Goal: Task Accomplishment & Management: Complete application form

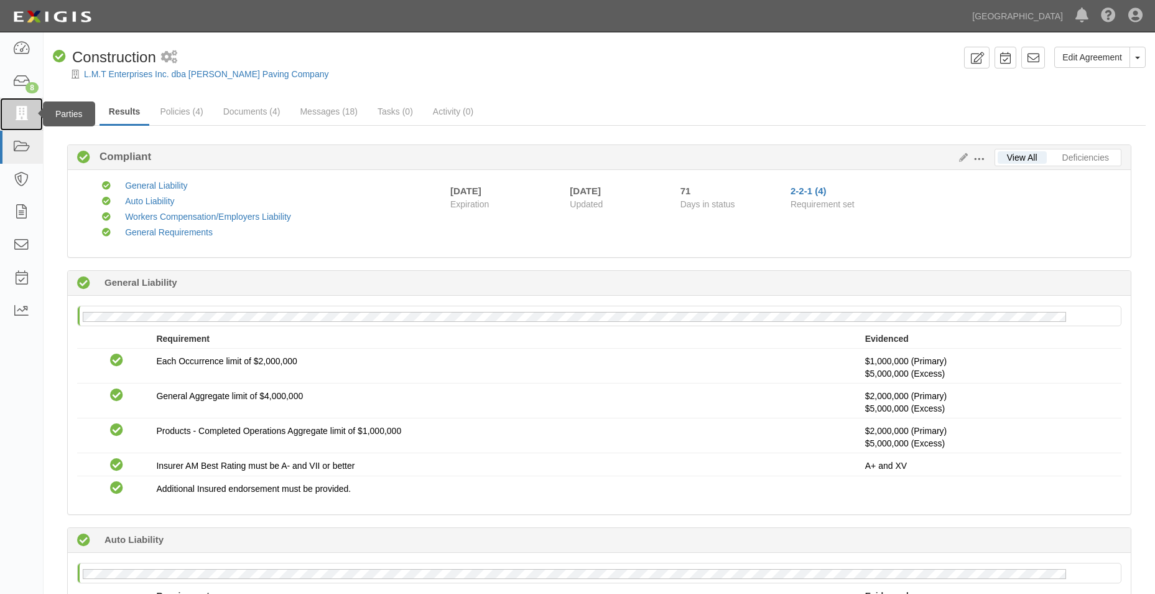
click at [21, 122] on link at bounding box center [21, 114] width 43 height 33
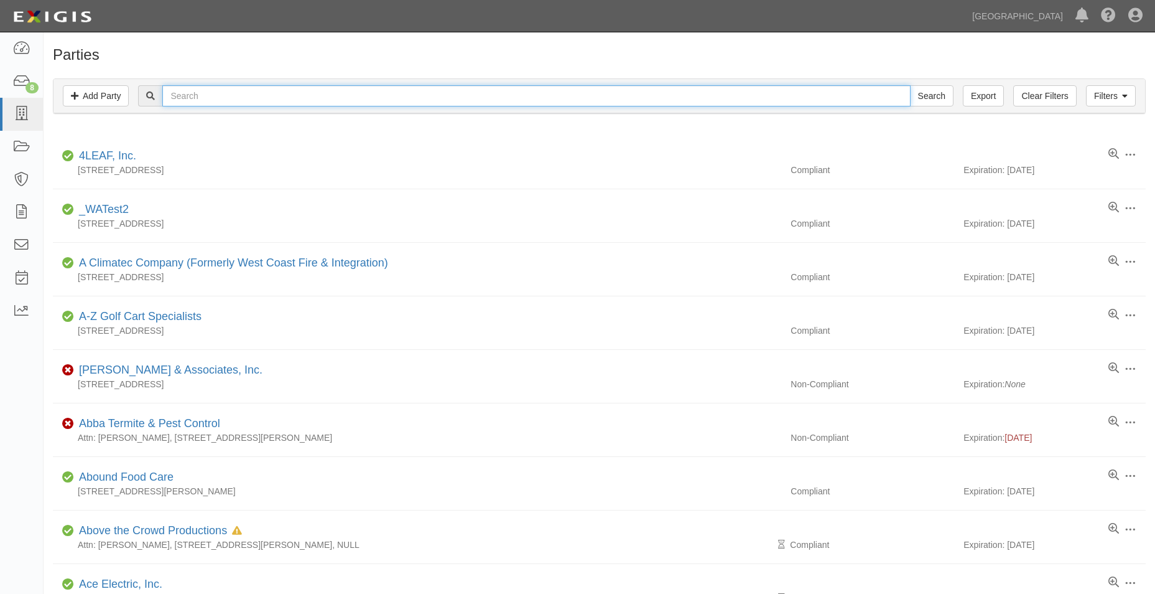
click at [182, 88] on input "text" at bounding box center [536, 95] width 748 height 21
type input "tanko streetlighting"
click at [910, 85] on input "Search" at bounding box center [932, 95] width 44 height 21
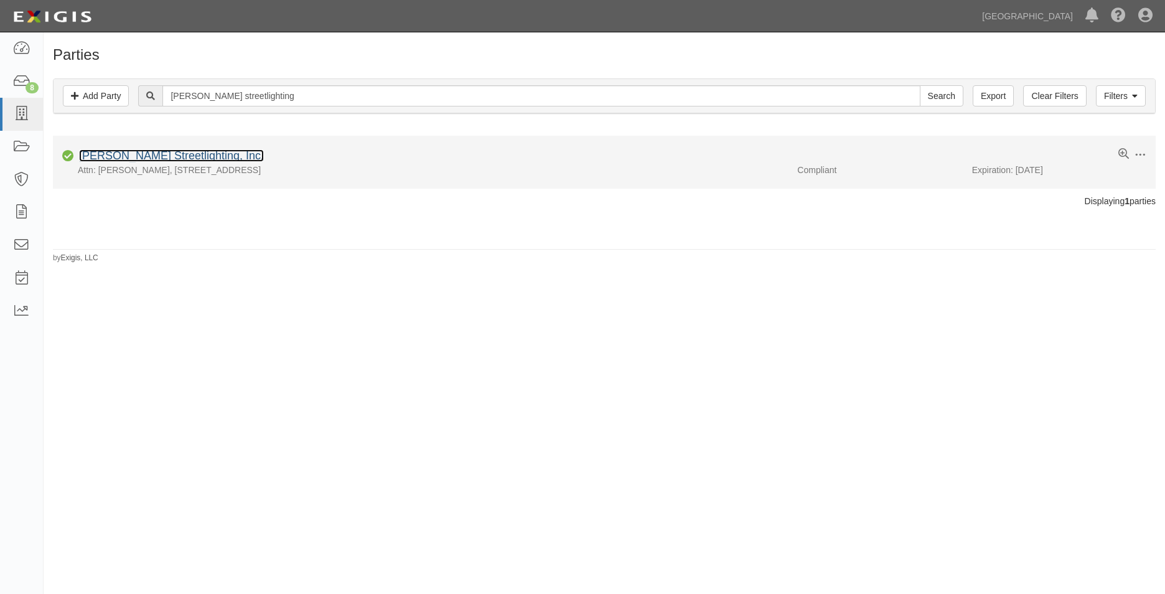
click at [185, 160] on link "[PERSON_NAME] Streetlighting, Inc." at bounding box center [171, 155] width 185 height 12
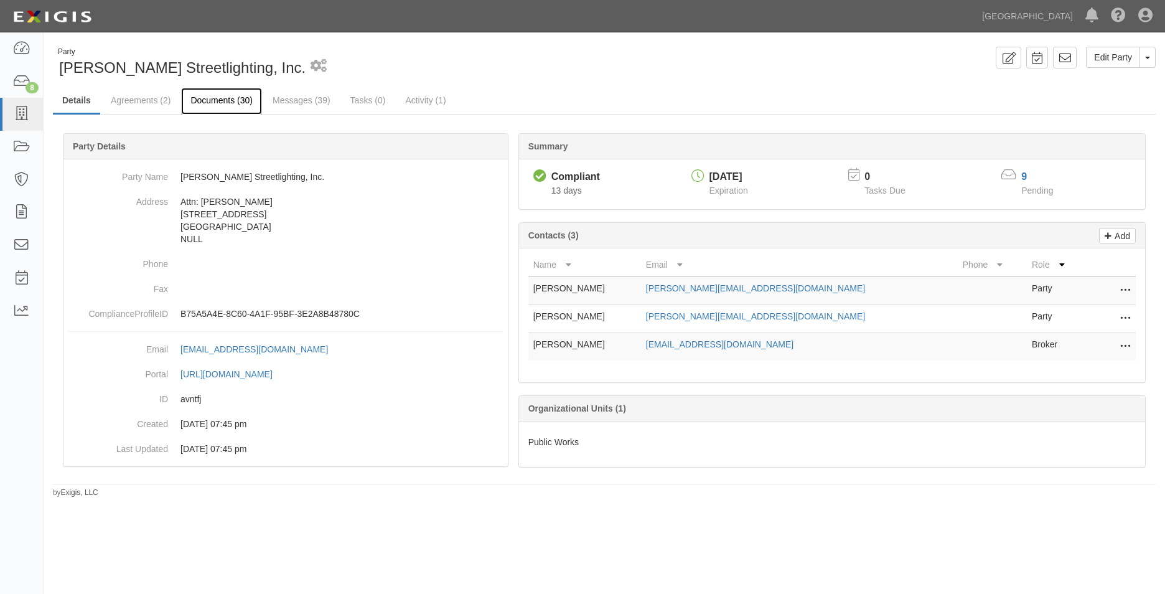
click at [217, 100] on link "Documents (30)" at bounding box center [221, 101] width 81 height 27
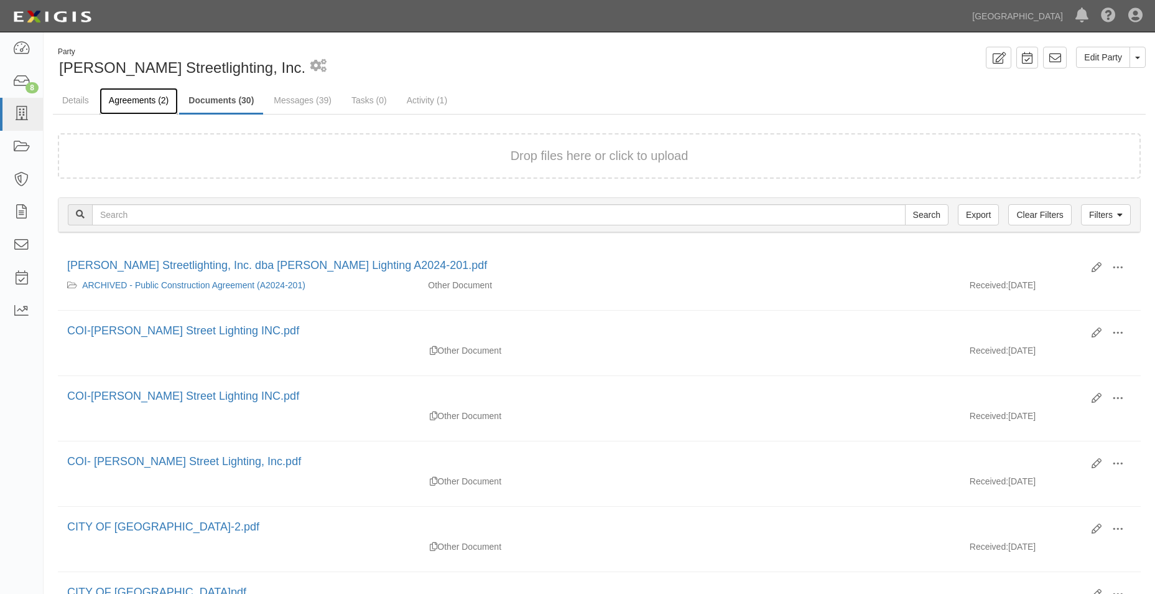
click at [169, 89] on link "Agreements (2)" at bounding box center [139, 101] width 78 height 27
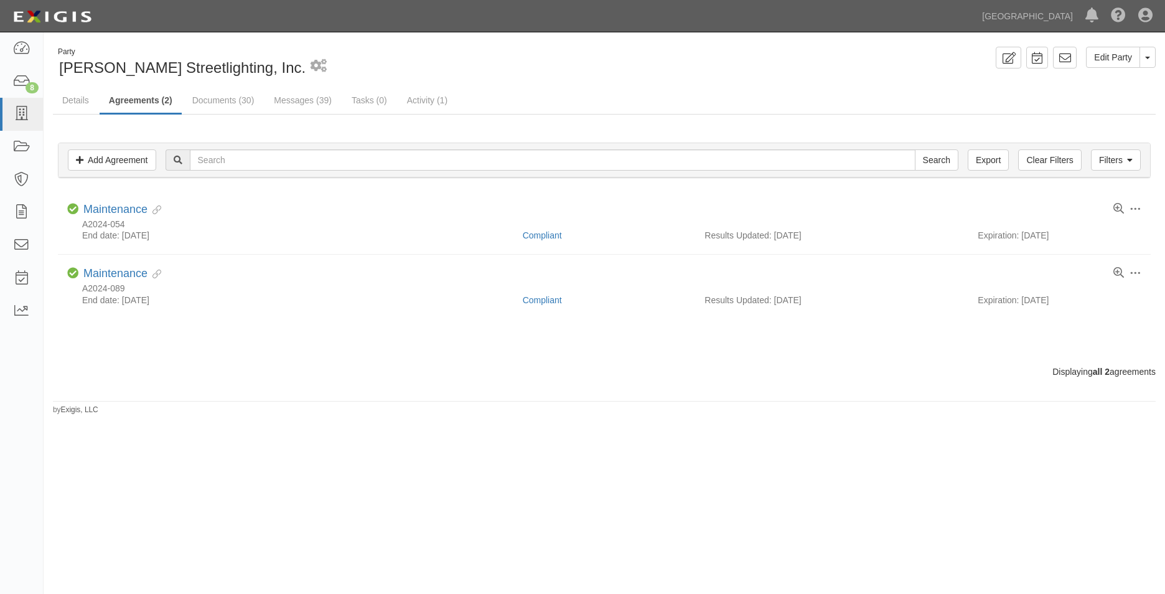
click at [159, 101] on link "Agreements (2)" at bounding box center [141, 101] width 82 height 27
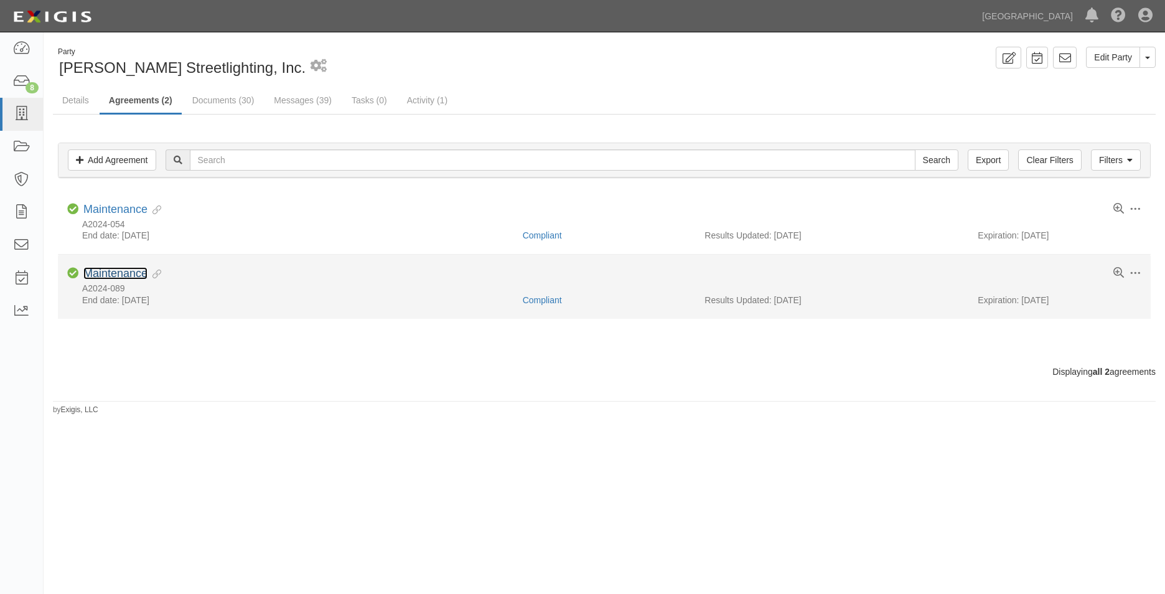
click at [133, 271] on link "Maintenance" at bounding box center [115, 273] width 64 height 12
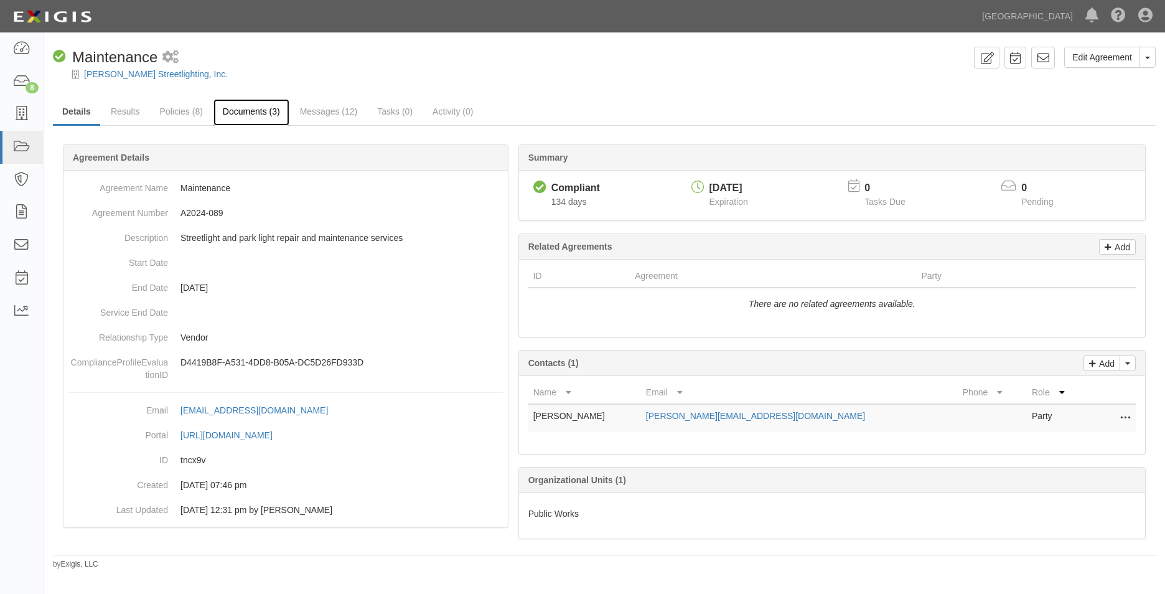
click at [262, 104] on link "Documents (3)" at bounding box center [251, 112] width 76 height 27
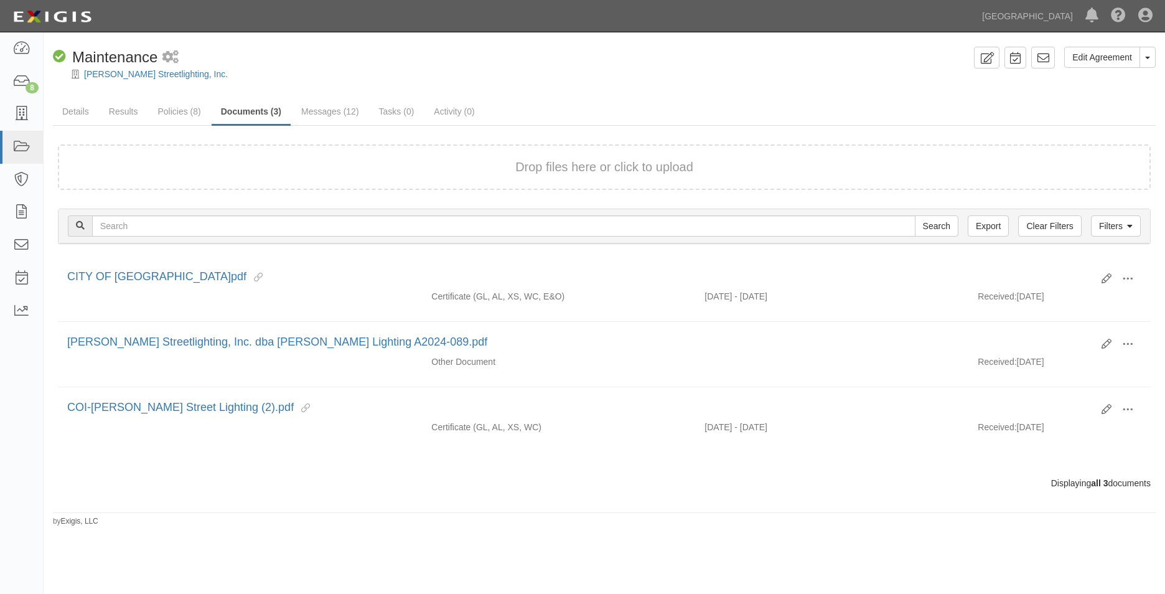
click at [299, 167] on div "Drop files here or click to upload" at bounding box center [604, 167] width 1065 height 18
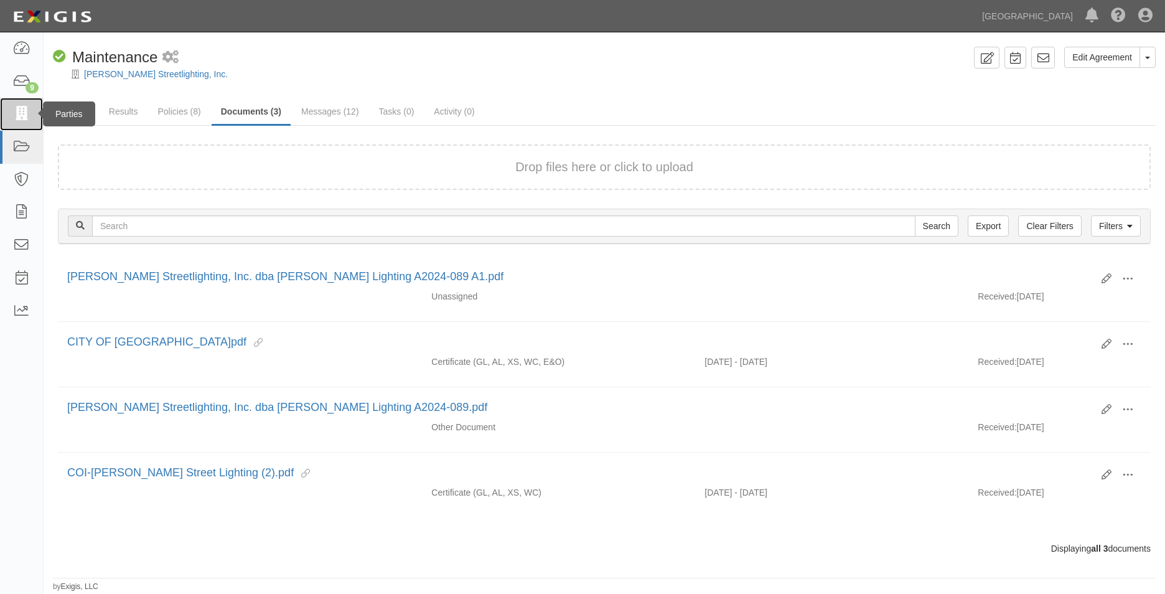
click at [30, 116] on link at bounding box center [21, 114] width 43 height 33
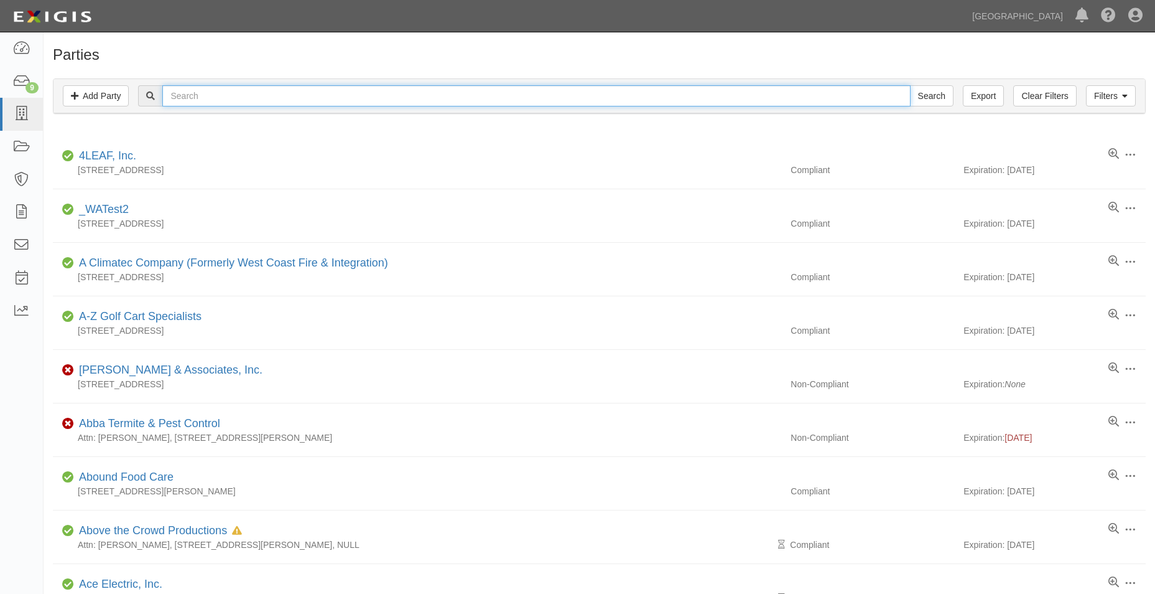
click at [179, 89] on input "text" at bounding box center [536, 95] width 748 height 21
type input "butier"
click at [910, 85] on input "Search" at bounding box center [932, 95] width 44 height 21
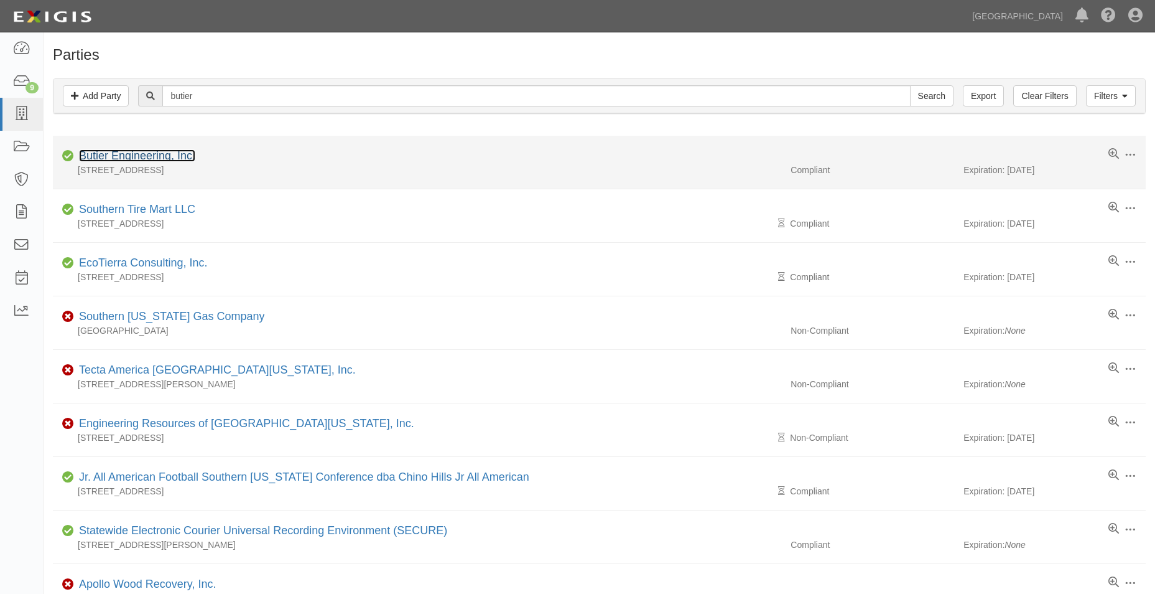
click at [172, 155] on link "Butier Engineering, Inc." at bounding box center [137, 155] width 116 height 12
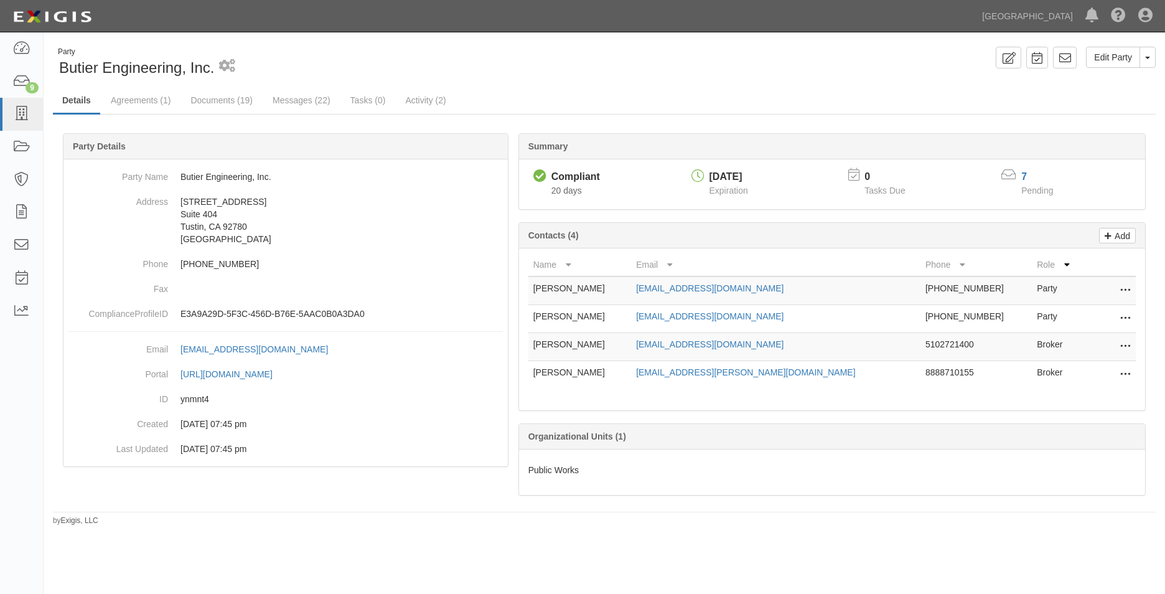
click at [223, 116] on div "Summary Compliant Compliant 20 days [DATE] Expiration 0 Tasks Due 7 Pending Add…" at bounding box center [604, 132] width 1103 height 37
click at [223, 113] on ul "Details Agreements (1) Documents (19) Messages (22) Tasks (0) Activity (2)" at bounding box center [604, 101] width 1103 height 27
click at [165, 105] on link "Agreements (1)" at bounding box center [140, 101] width 78 height 27
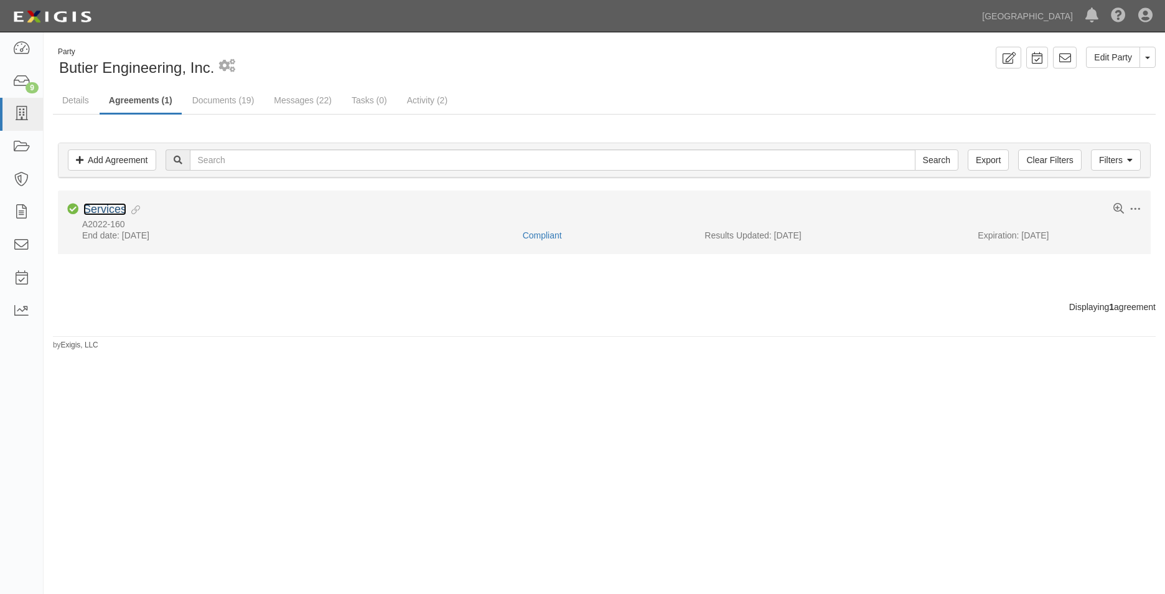
click at [119, 210] on link "Services" at bounding box center [104, 209] width 43 height 12
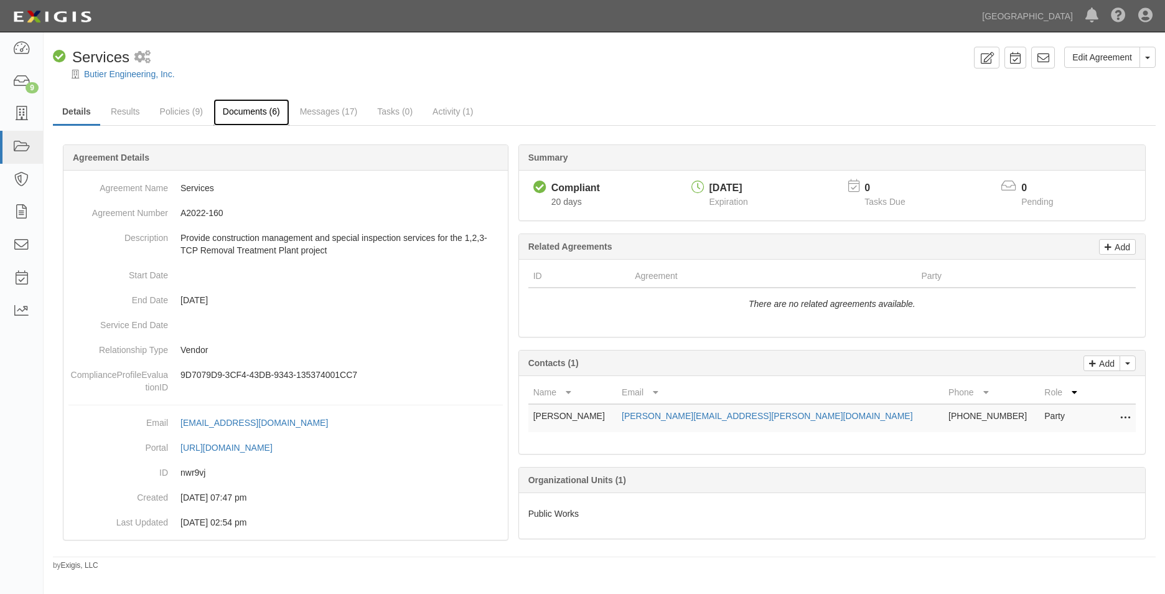
click at [220, 105] on link "Documents (6)" at bounding box center [251, 112] width 76 height 27
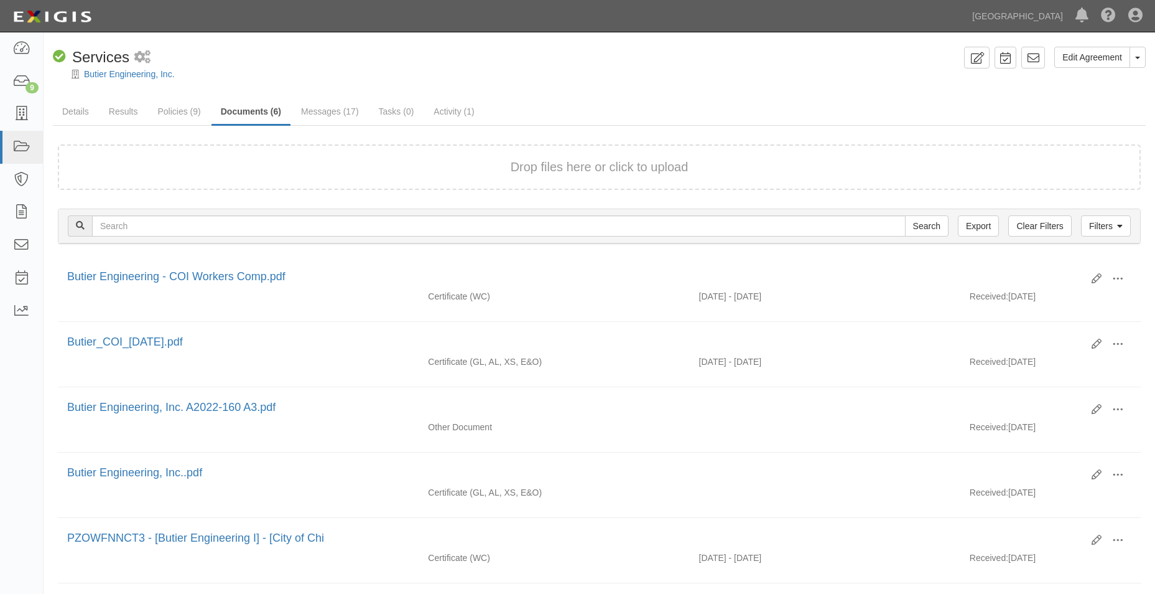
click at [283, 159] on div "Drop files here or click to upload" at bounding box center [600, 167] width 1056 height 18
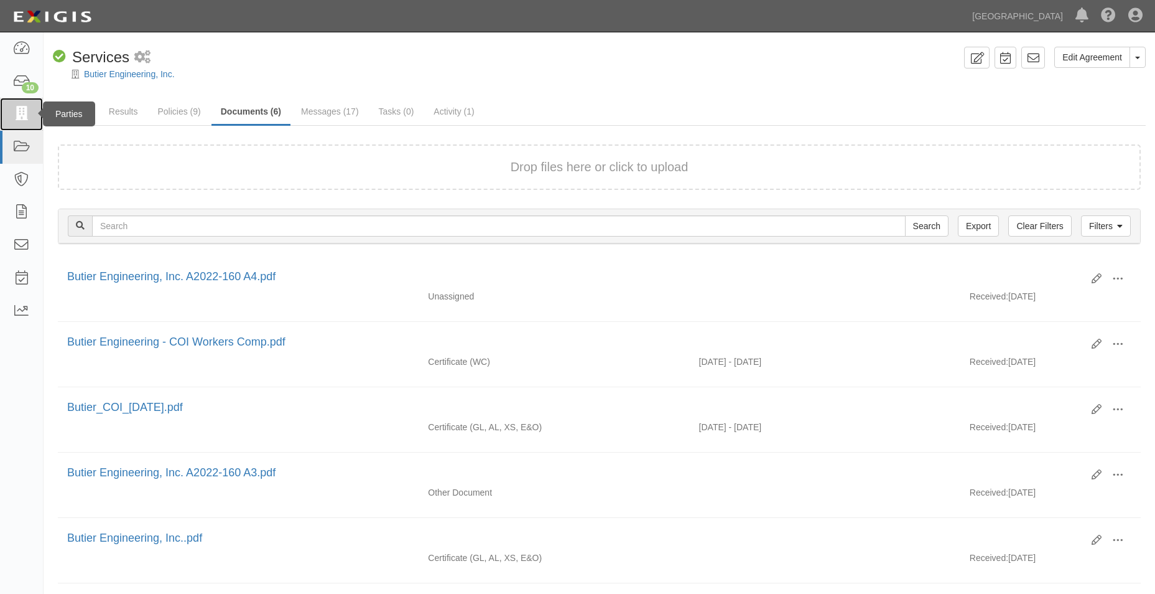
click at [33, 118] on link at bounding box center [21, 114] width 43 height 33
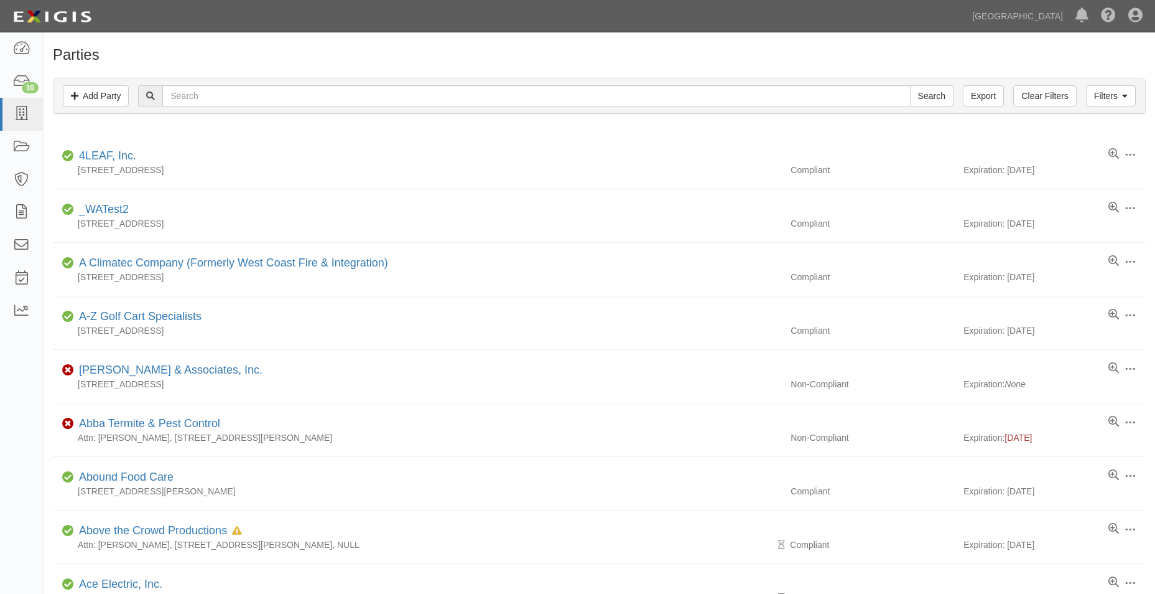
click at [227, 107] on div "Filters Add Party Clear Filters Export Search Filters" at bounding box center [600, 96] width 1092 height 34
click at [228, 100] on input "text" at bounding box center [536, 95] width 748 height 21
type input "kode nu"
click at [910, 85] on input "Search" at bounding box center [932, 95] width 44 height 21
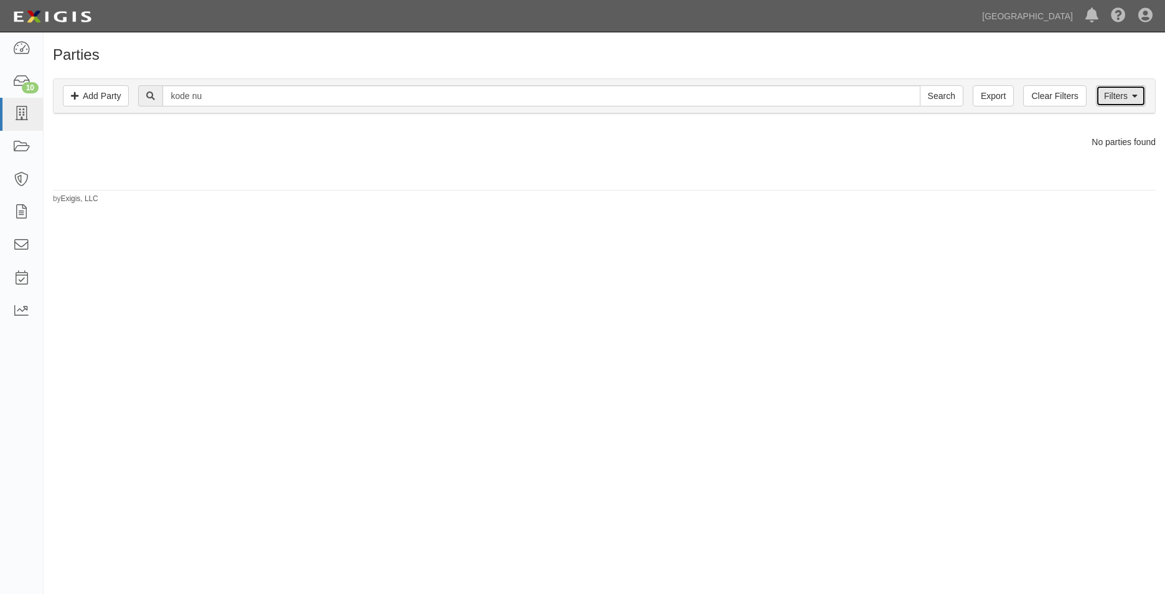
click at [1108, 86] on link "Filters" at bounding box center [1121, 95] width 50 height 21
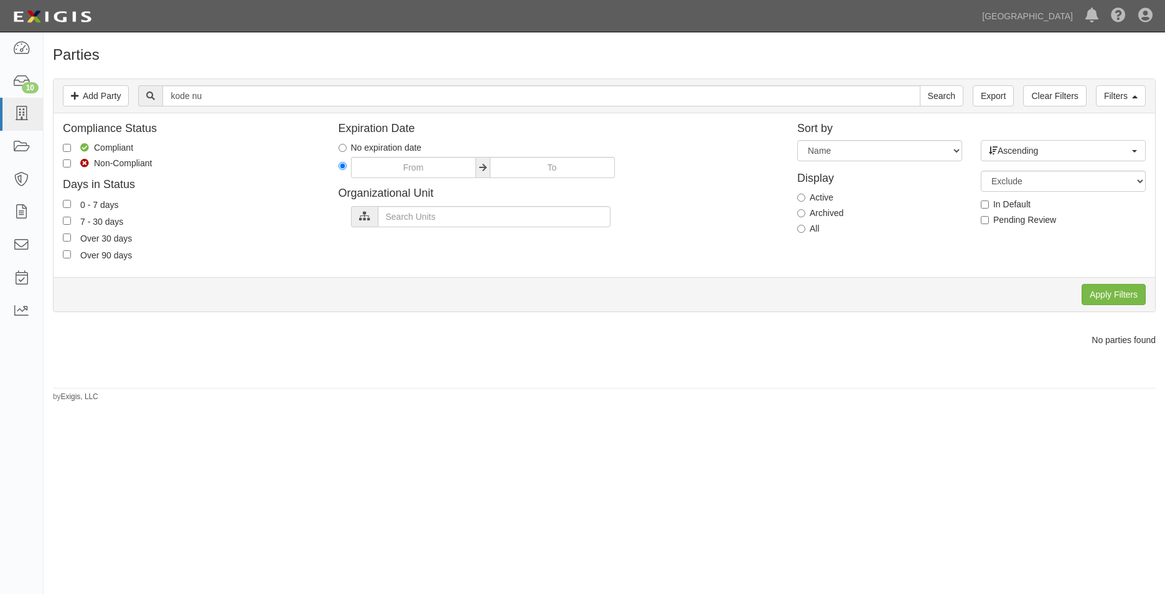
click at [808, 225] on label "All" at bounding box center [808, 228] width 22 height 12
click at [805, 225] on input "All" at bounding box center [801, 229] width 8 height 8
radio input "true"
click at [1112, 293] on input "Apply Filters" at bounding box center [1113, 294] width 64 height 21
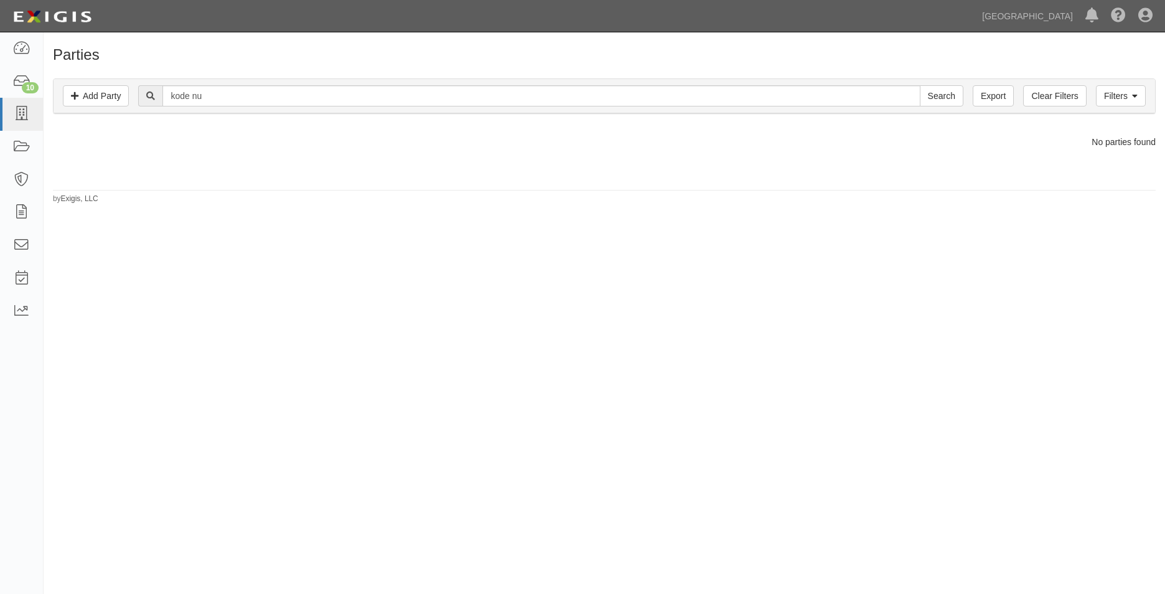
click at [1108, 83] on div "Filters Add Party Clear Filters Export kode nu Search Filters" at bounding box center [604, 96] width 1101 height 34
click at [1108, 96] on link "Filters" at bounding box center [1121, 95] width 50 height 21
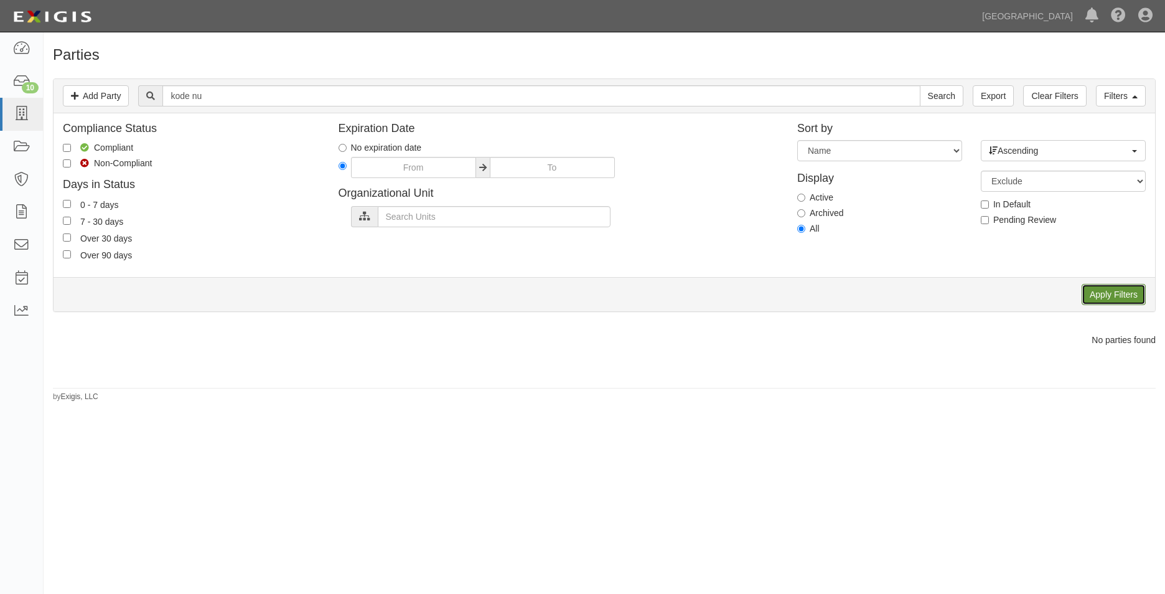
click at [1130, 293] on input "Apply Filters" at bounding box center [1113, 294] width 64 height 21
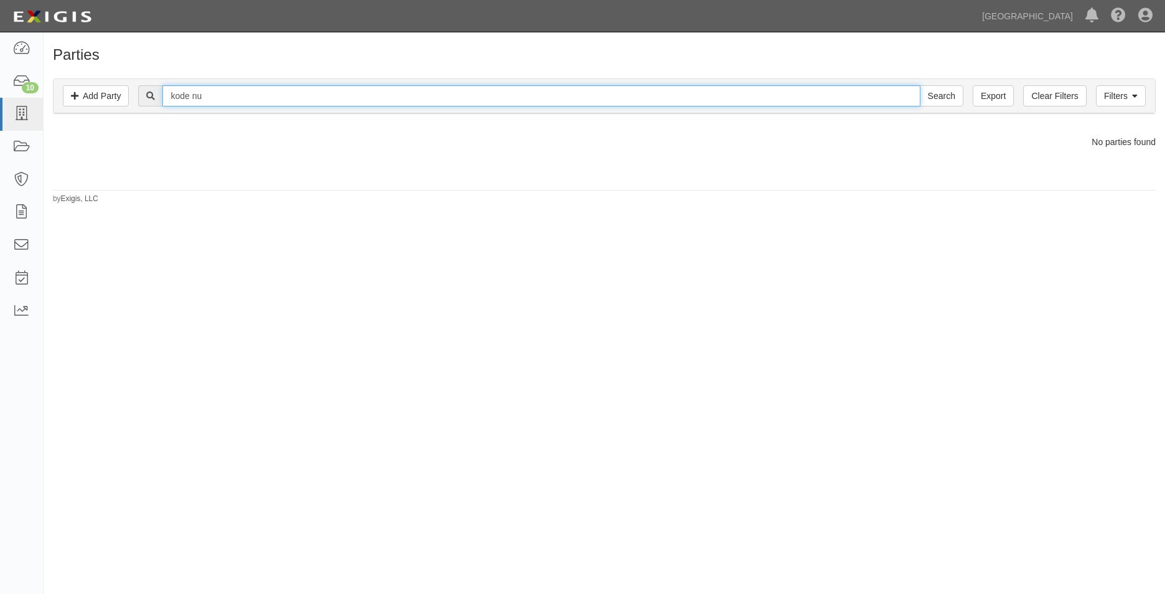
click at [210, 93] on input "kode nu" at bounding box center [540, 95] width 757 height 21
type input "k"
type input "Kode Nu"
click at [920, 85] on input "Search" at bounding box center [942, 95] width 44 height 21
click at [1122, 100] on link "Filters" at bounding box center [1121, 95] width 50 height 21
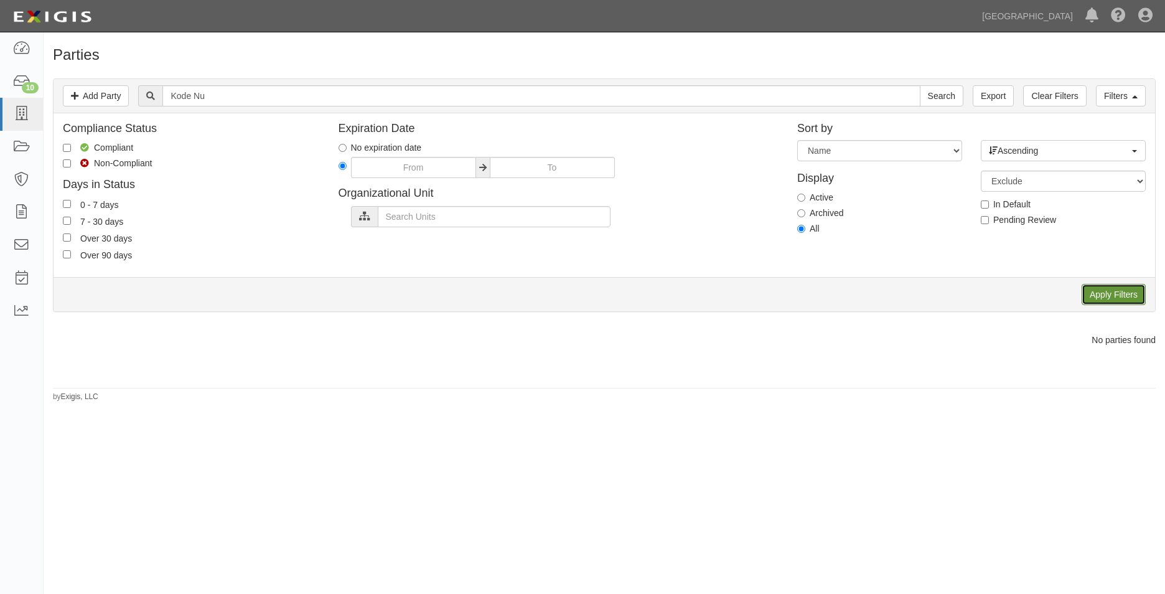
drag, startPoint x: 1114, startPoint y: 291, endPoint x: 1104, endPoint y: 287, distance: 11.0
click at [1114, 290] on input "Apply Filters" at bounding box center [1113, 294] width 64 height 21
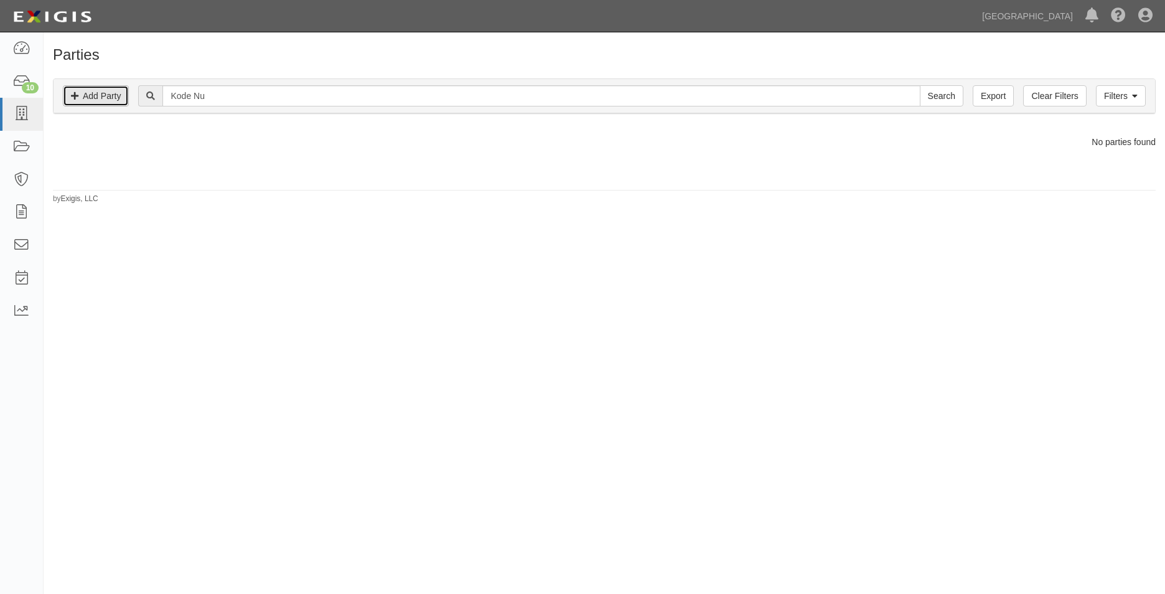
click at [90, 92] on link "Add Party" at bounding box center [96, 95] width 66 height 21
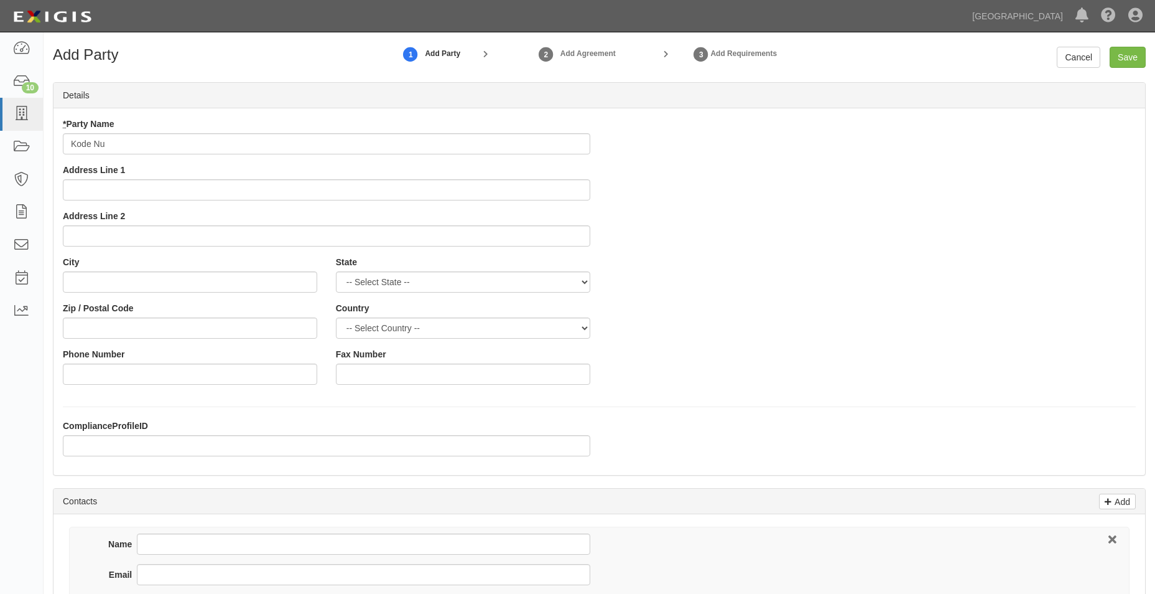
type input "Kode Nu"
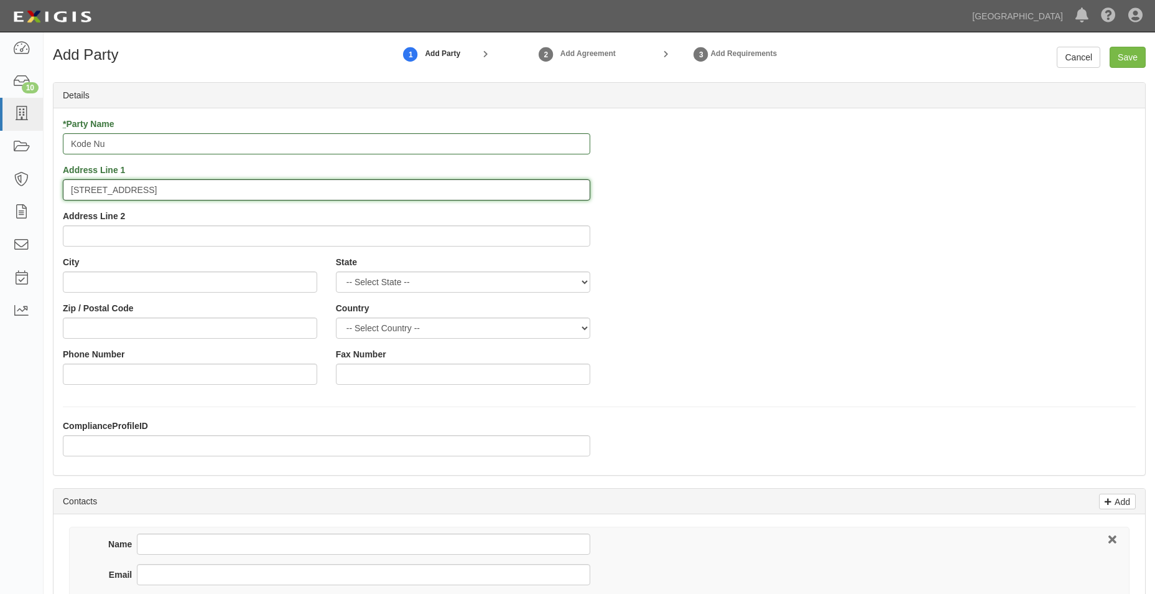
click at [149, 189] on input "5857 Pine Avnue" at bounding box center [327, 189] width 528 height 21
type input "5857 Pine Avenue"
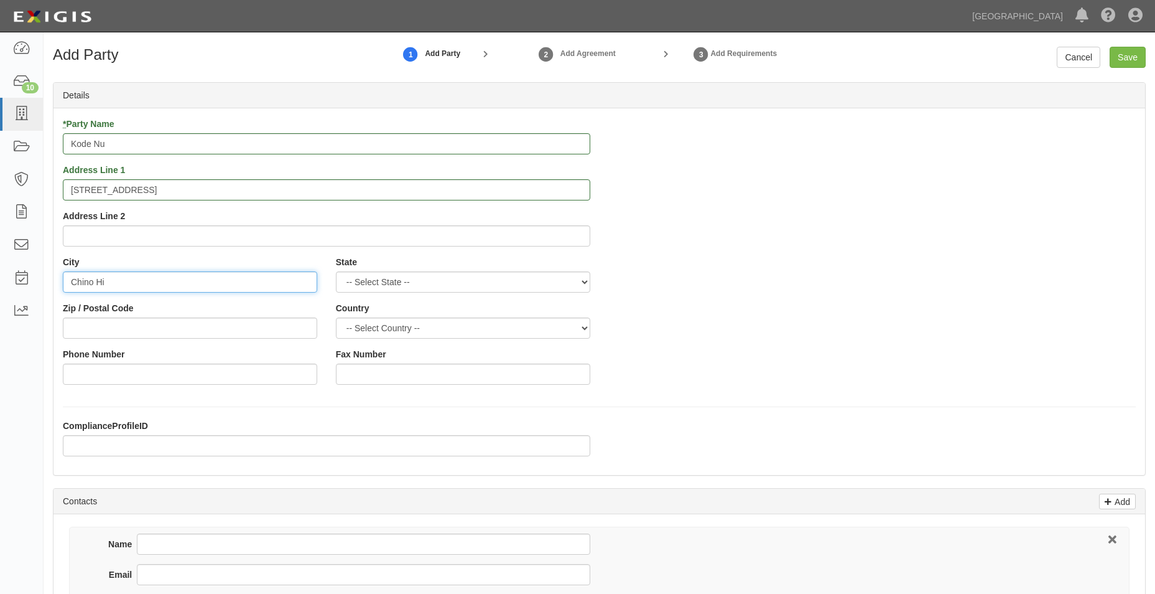
type input "[GEOGRAPHIC_DATA]"
select select "CA"
type input "91709"
click at [297, 363] on div "Phone Number" at bounding box center [190, 366] width 254 height 37
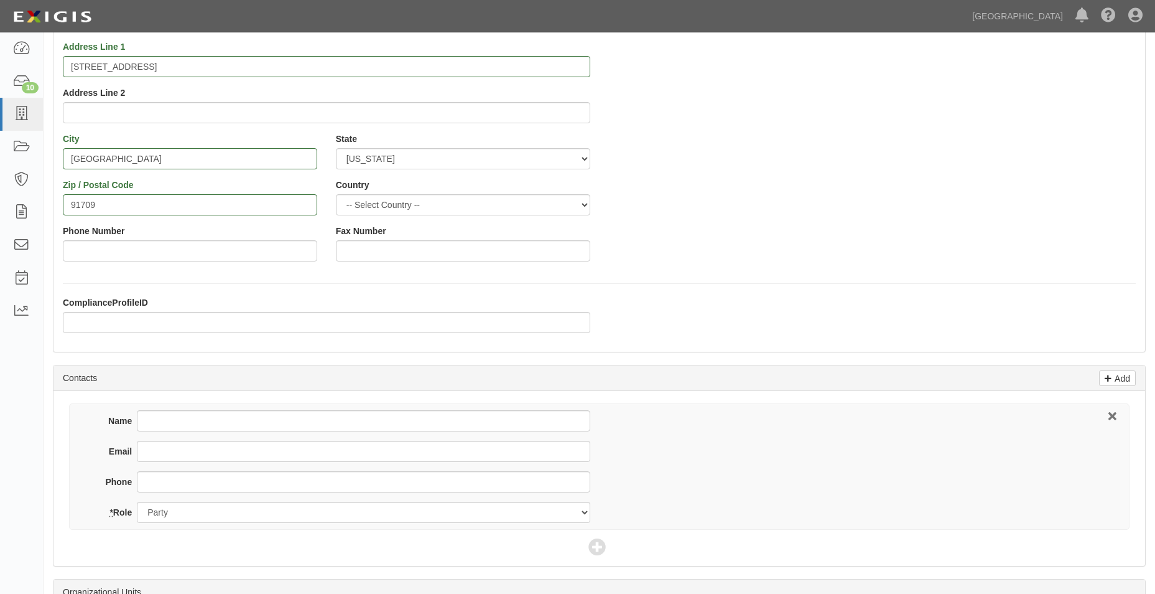
scroll to position [124, 0]
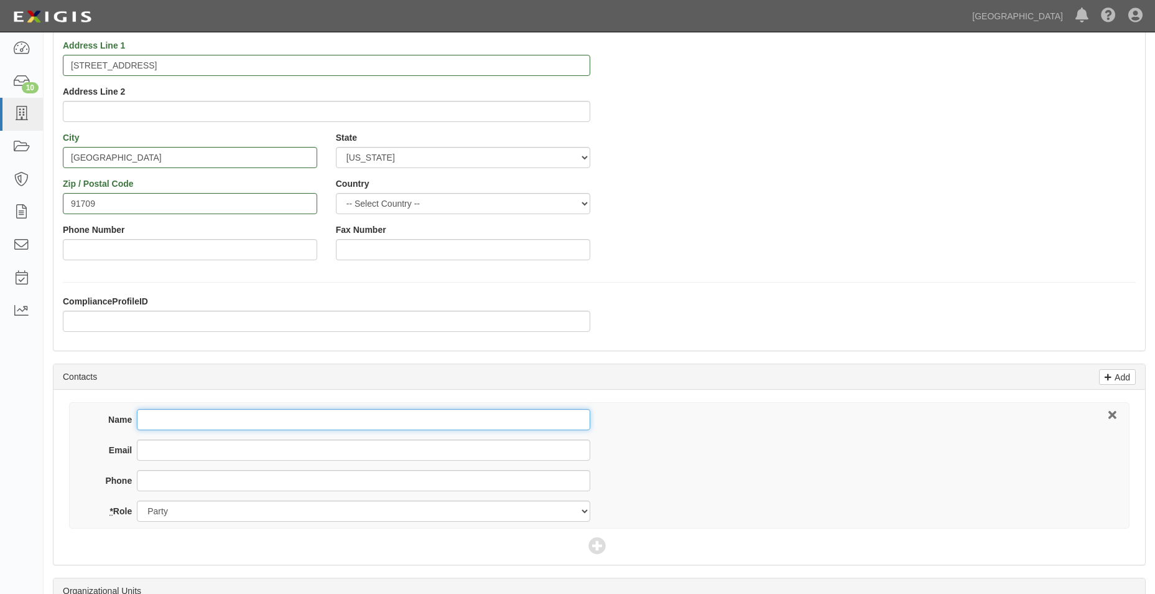
click at [181, 409] on input "Name" at bounding box center [363, 419] width 453 height 21
type input "Mr. Michael Goss"
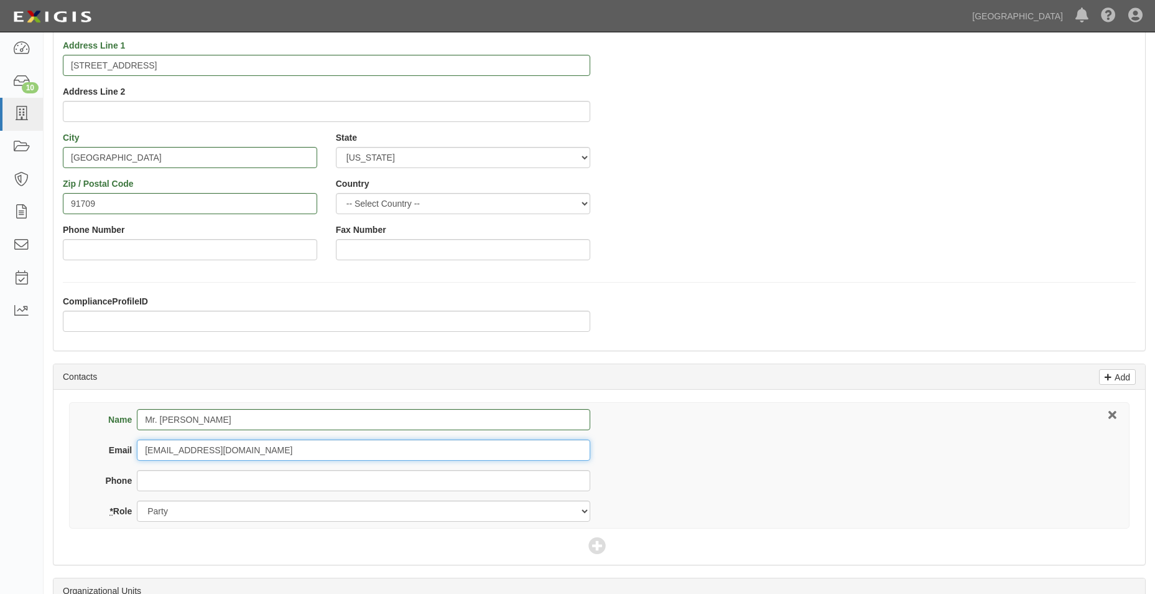
type input "mgoss@kode.nu"
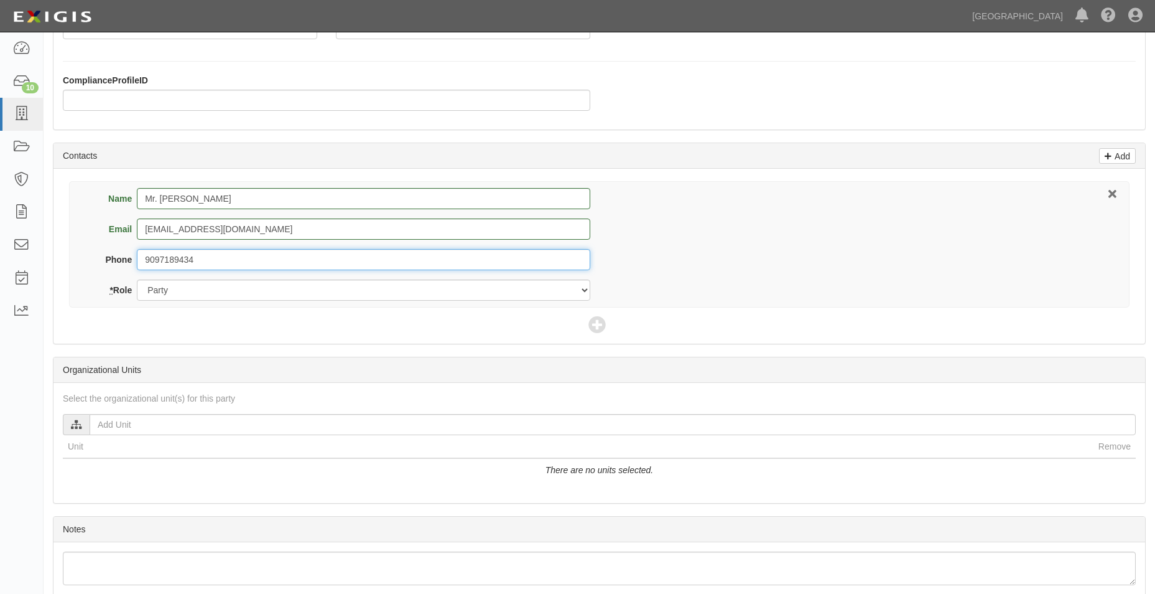
scroll to position [373, 0]
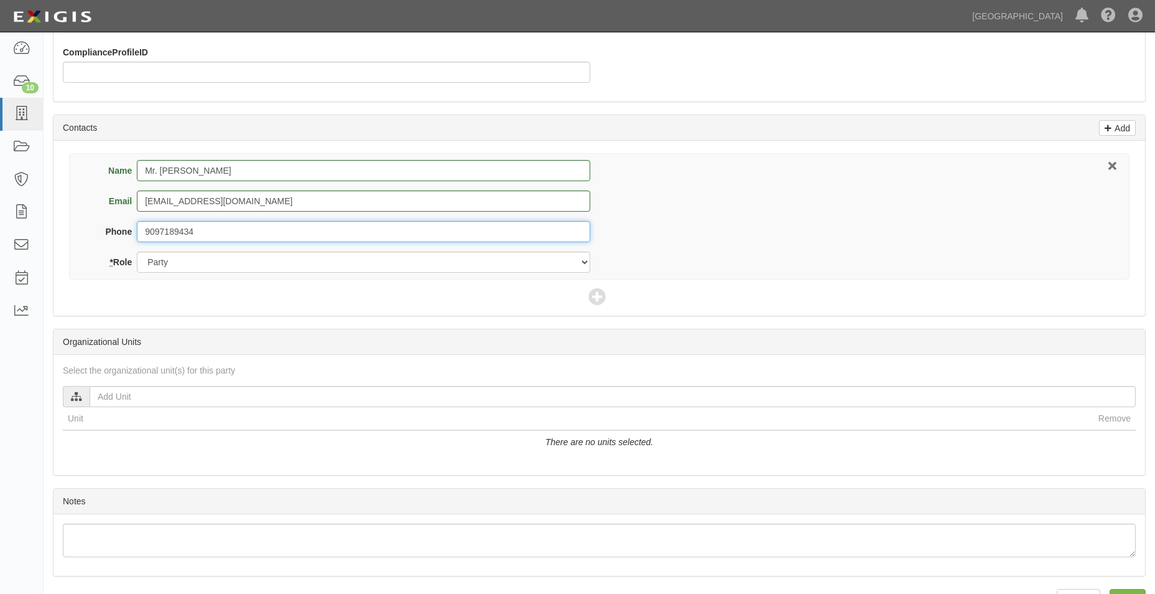
type input "9097189434"
click at [387, 373] on div "Select the organizational unit(s) for this party" at bounding box center [600, 370] width 1092 height 12
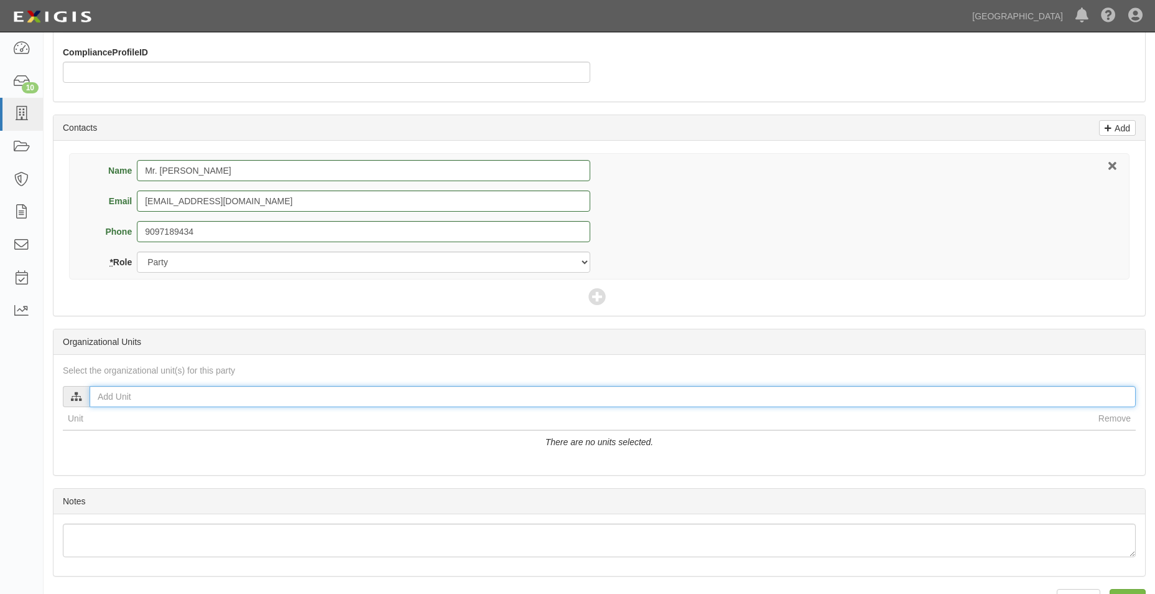
click at [379, 394] on input "text" at bounding box center [613, 396] width 1047 height 21
type input "pw"
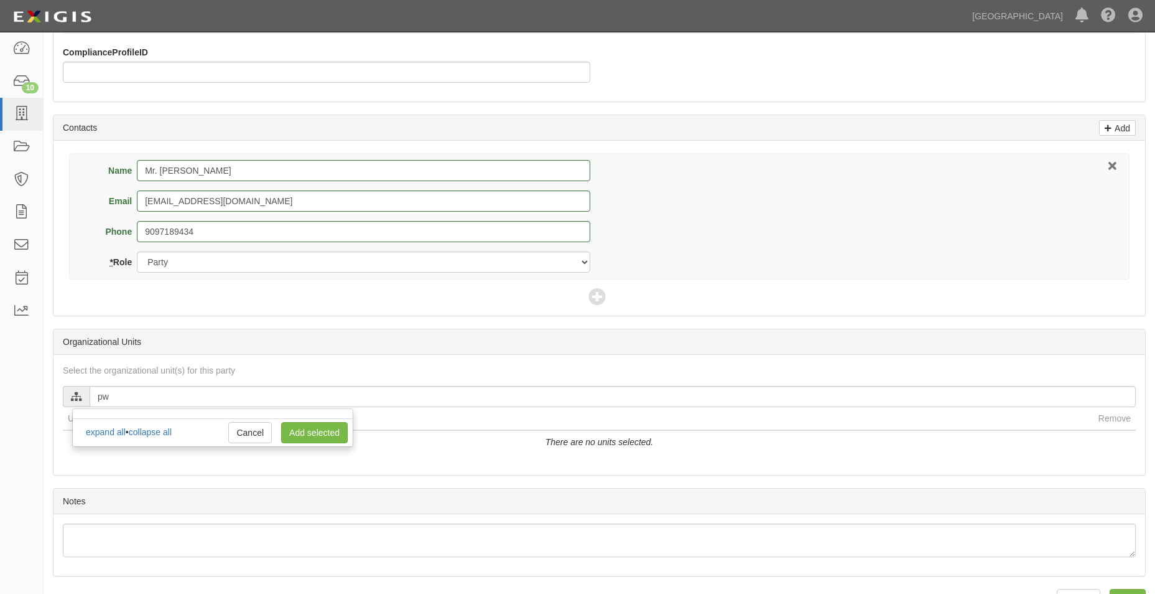
click at [121, 426] on div "expand all • collapse all" at bounding box center [128, 432] width 86 height 12
click at [116, 426] on div "expand all • collapse all" at bounding box center [128, 432] width 86 height 12
click at [113, 433] on link "expand all" at bounding box center [106, 432] width 40 height 10
click at [265, 430] on link "Cancel" at bounding box center [250, 432] width 44 height 21
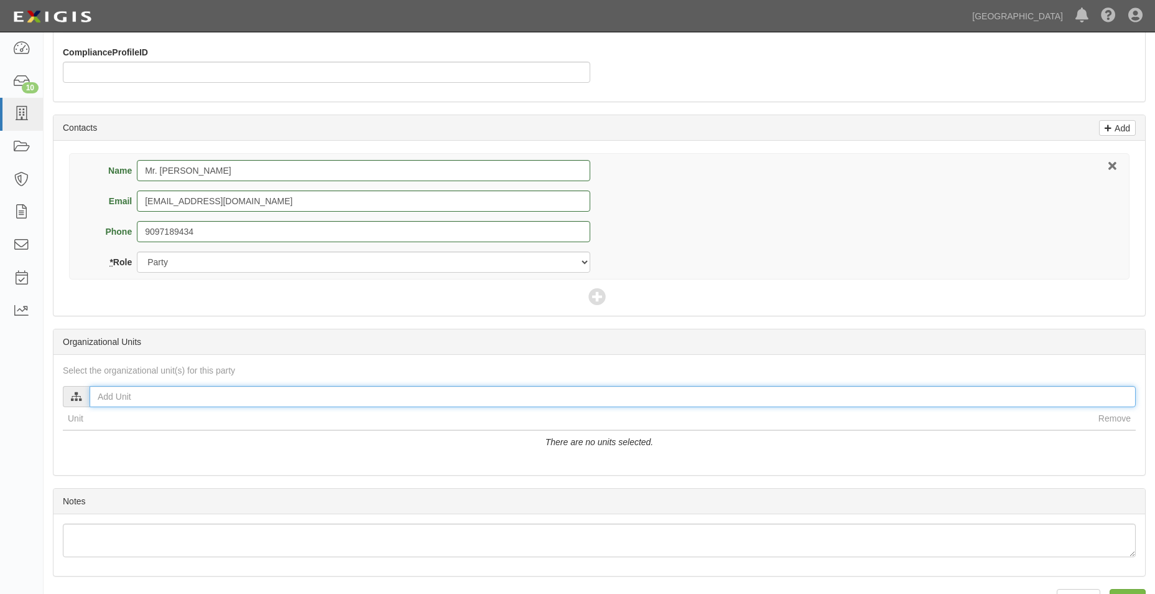
click at [169, 399] on input "text" at bounding box center [613, 396] width 1047 height 21
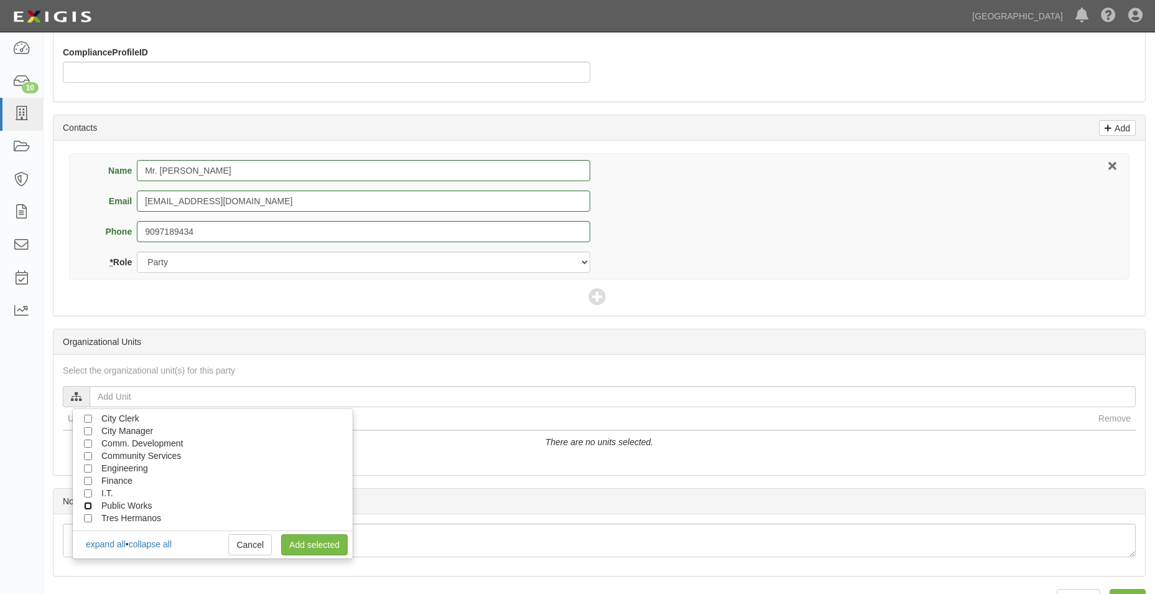
click at [88, 501] on input "Public Works" at bounding box center [88, 505] width 8 height 8
checkbox input "true"
click at [88, 465] on input "Engineering" at bounding box center [88, 468] width 8 height 8
checkbox input "true"
click at [318, 542] on link "Add selected" at bounding box center [314, 544] width 67 height 21
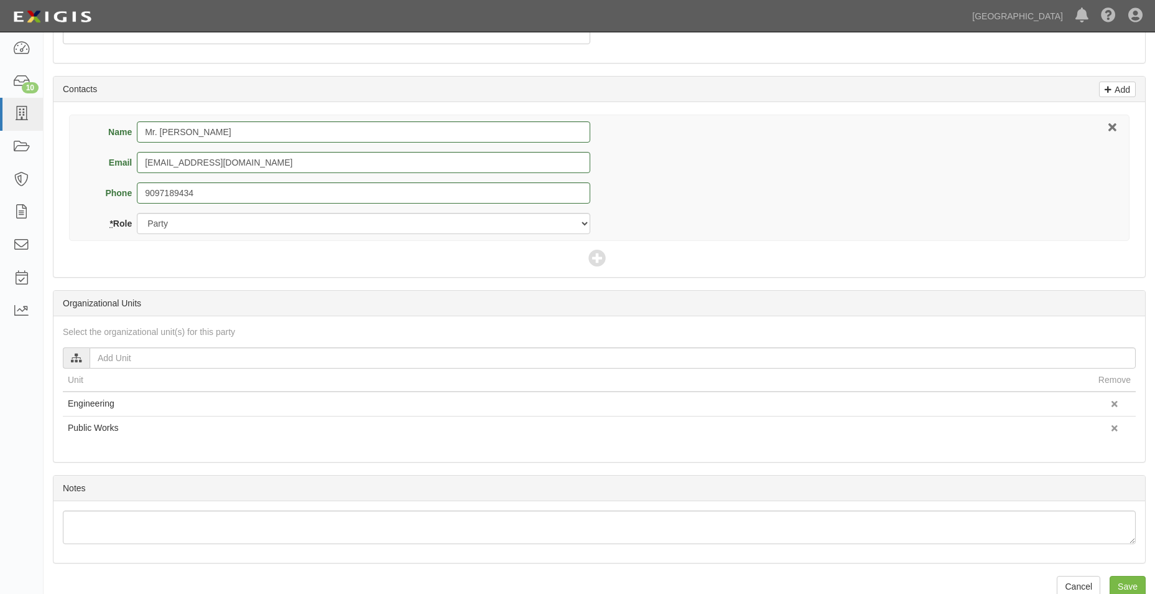
scroll to position [433, 0]
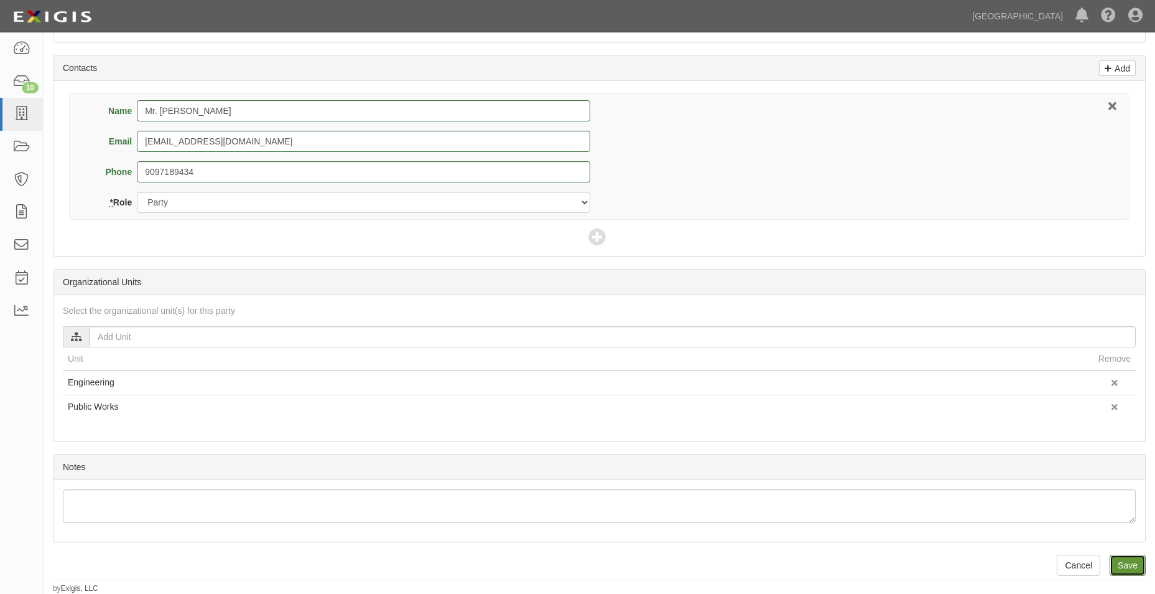
click at [1138, 572] on input "Save" at bounding box center [1128, 564] width 36 height 21
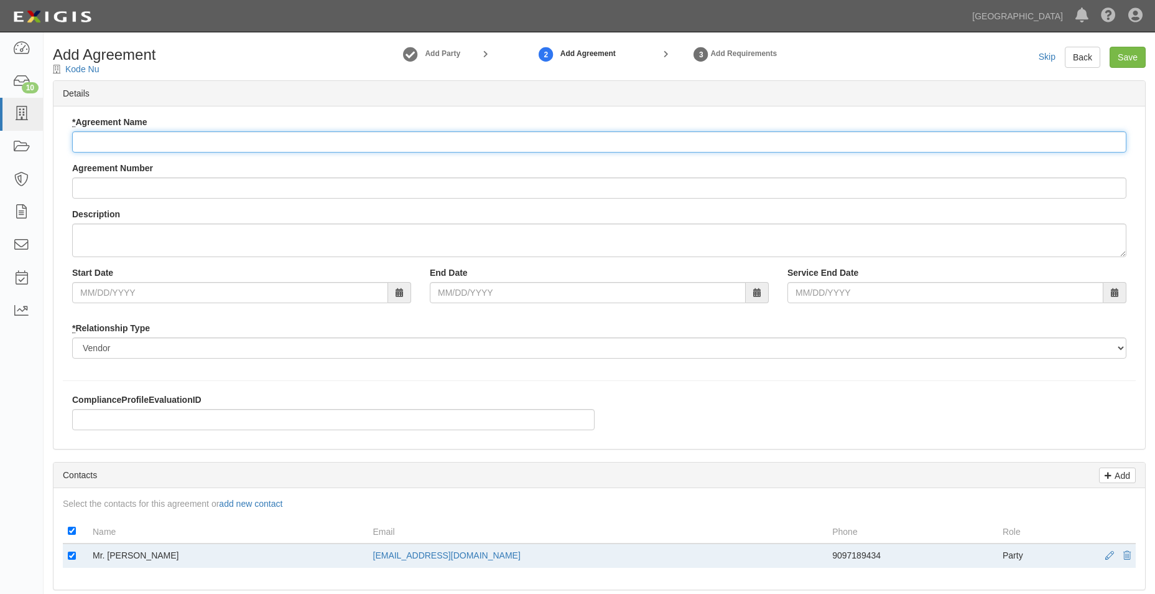
click at [205, 142] on input "* Agreement Name" at bounding box center [599, 141] width 1055 height 21
type input "a"
type input "A2025-186"
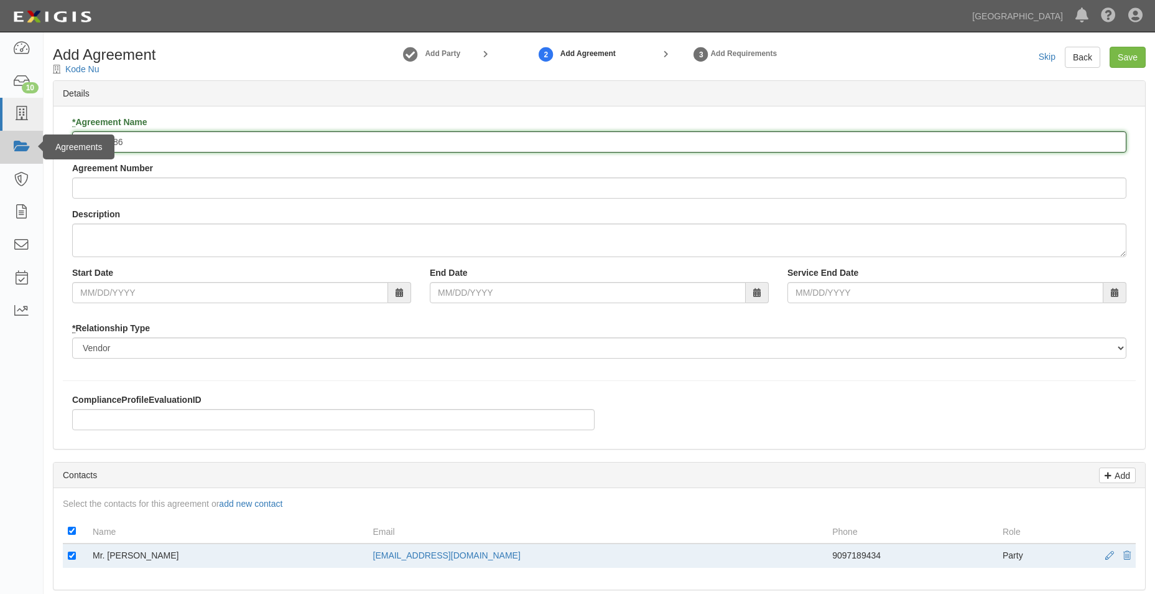
drag, startPoint x: 180, startPoint y: 138, endPoint x: 16, endPoint y: 138, distance: 163.6
click at [17, 145] on body "Toggle navigation Dashboard 10 Inbox Parties Agreements Coverages Documents Mes…" at bounding box center [577, 556] width 1155 height 1113
type input "k"
type input "Kode Nu, LLC"
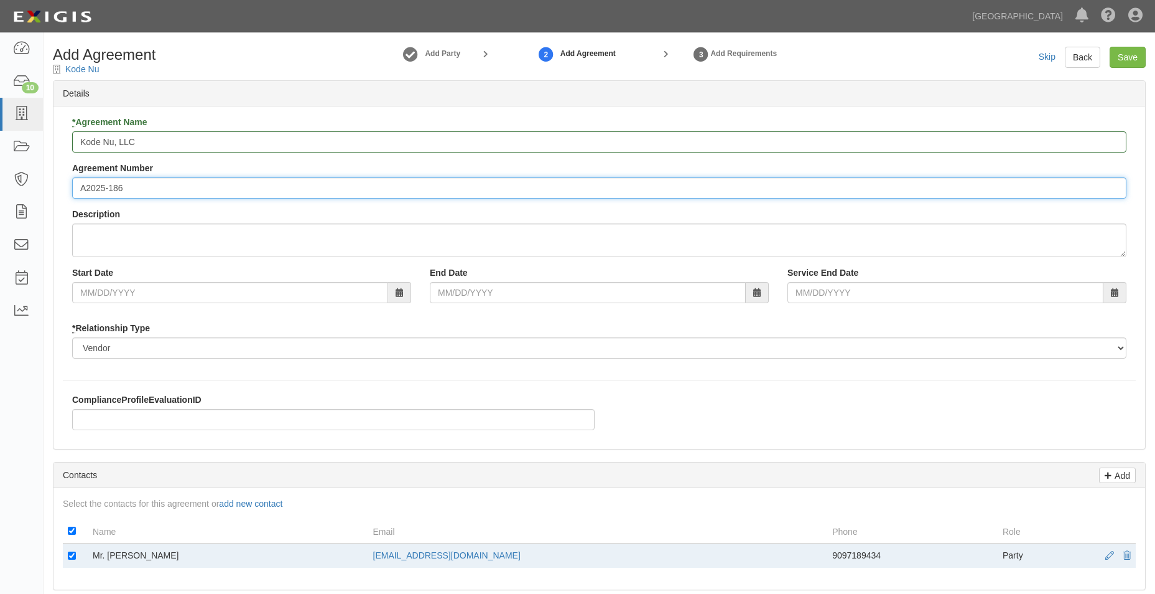
type input "A2025-186"
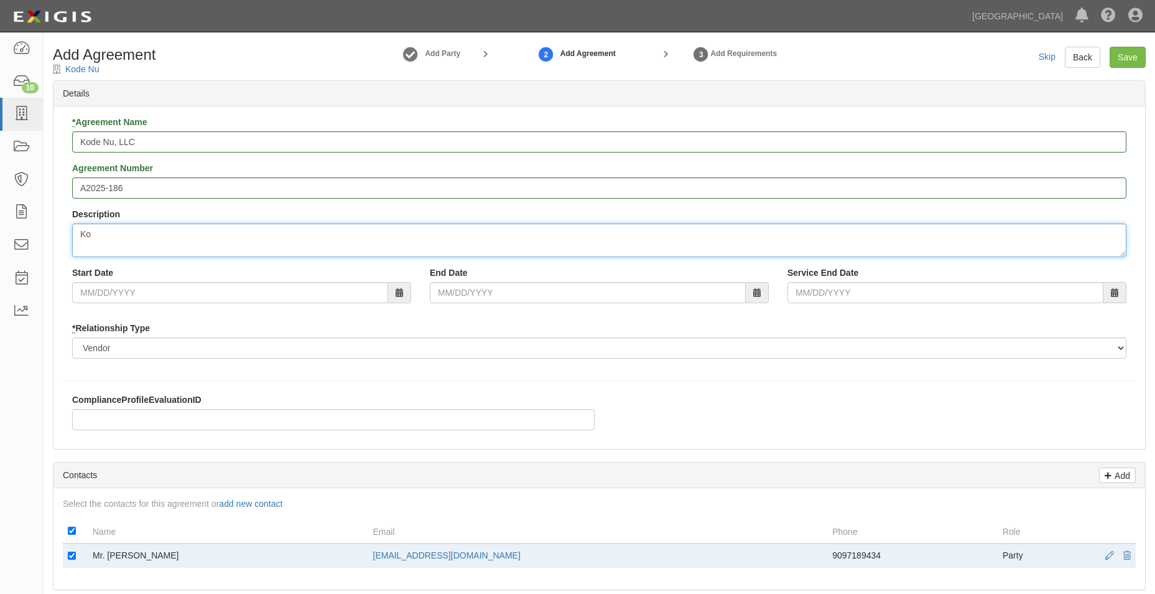
type textarea "K"
type textarea "Provides SCADA integration and migration consulting services for the 123 TCP pr…"
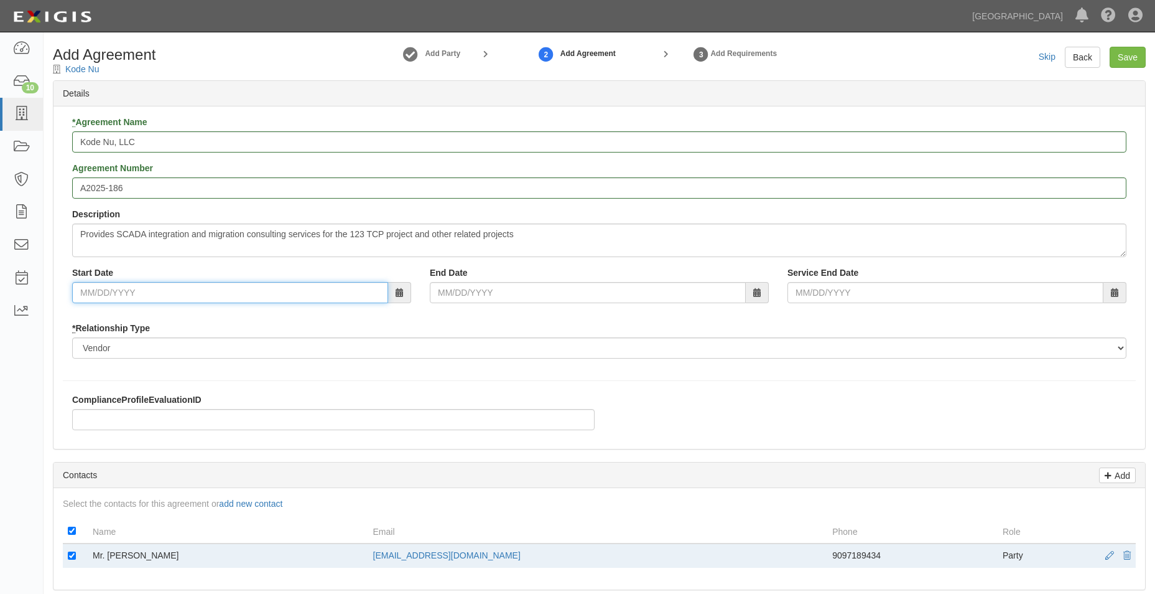
click at [179, 299] on input "Start Date" at bounding box center [230, 292] width 316 height 21
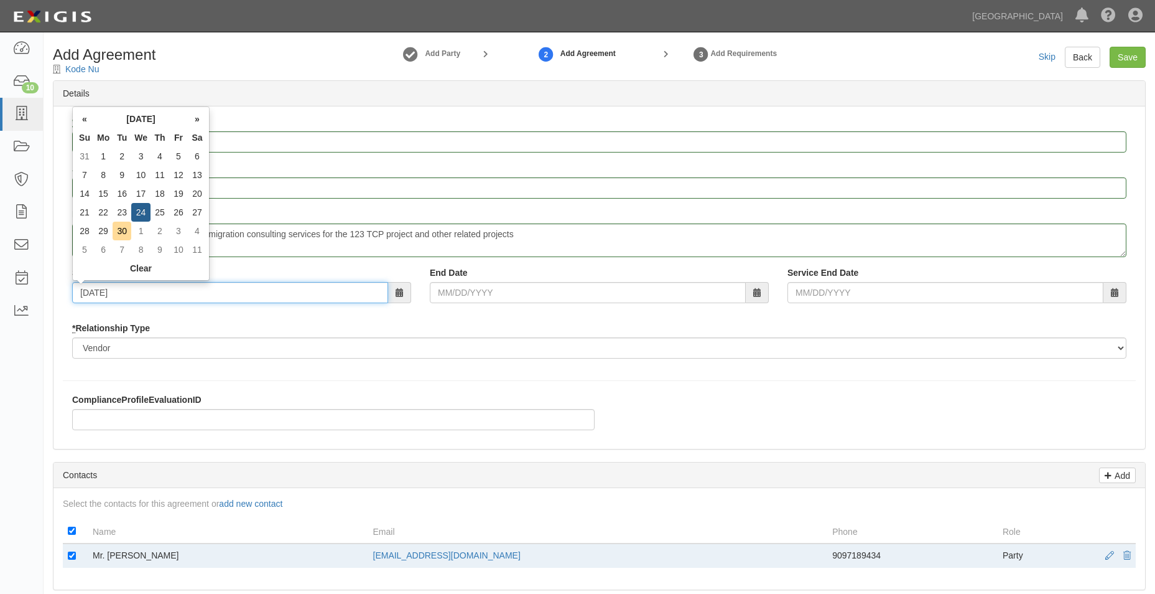
type input "09/24/2025"
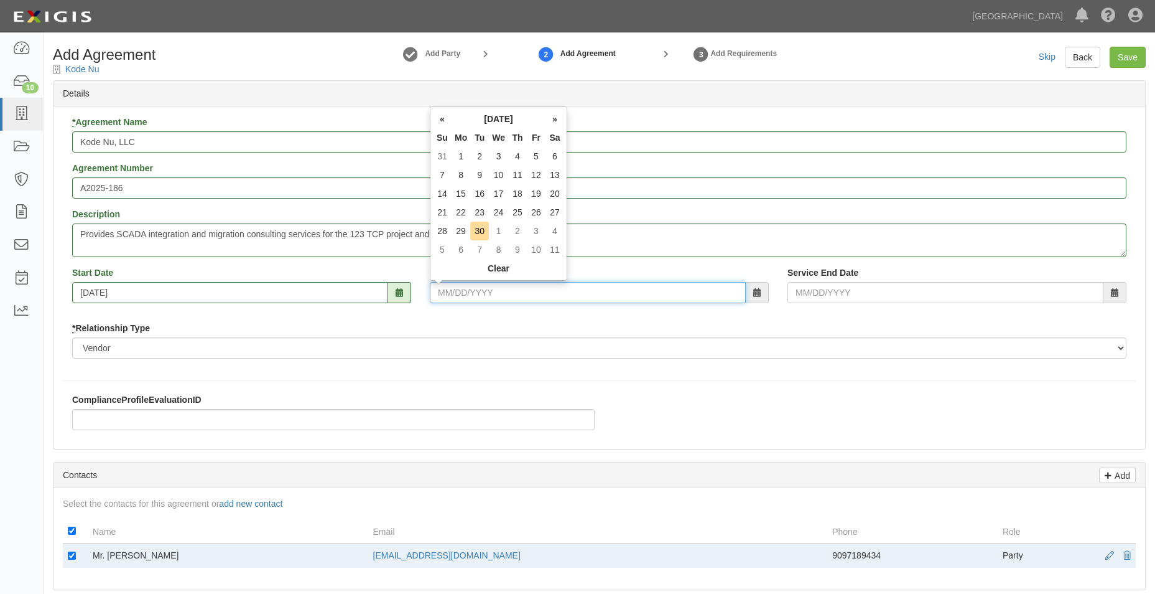
click at [468, 299] on input "End Date" at bounding box center [588, 292] width 316 height 21
type input "09/24/2026"
click at [615, 399] on div "ComplianceProfileEvaluationID" at bounding box center [600, 416] width 1092 height 46
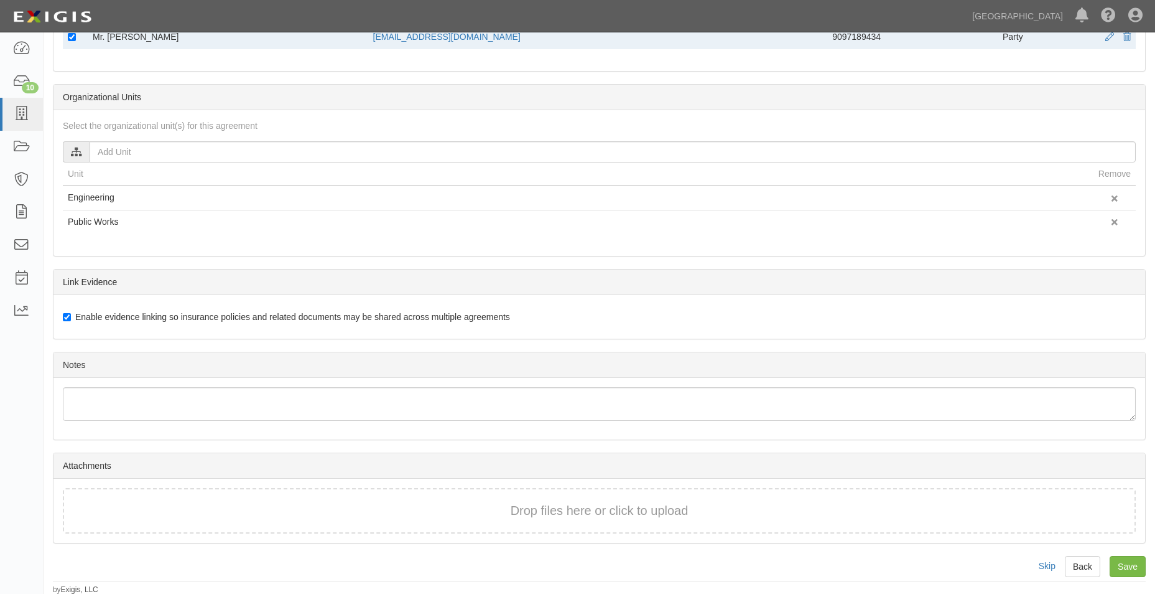
scroll to position [520, 0]
click at [185, 515] on div "Drop files here or click to upload" at bounding box center [600, 509] width 1046 height 18
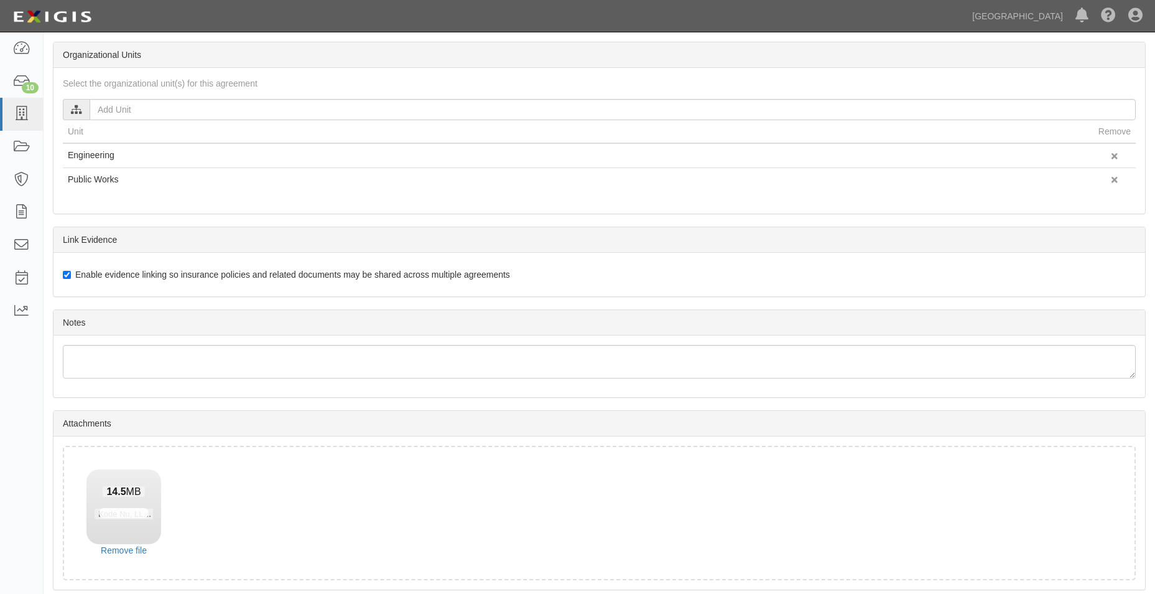
scroll to position [609, 0]
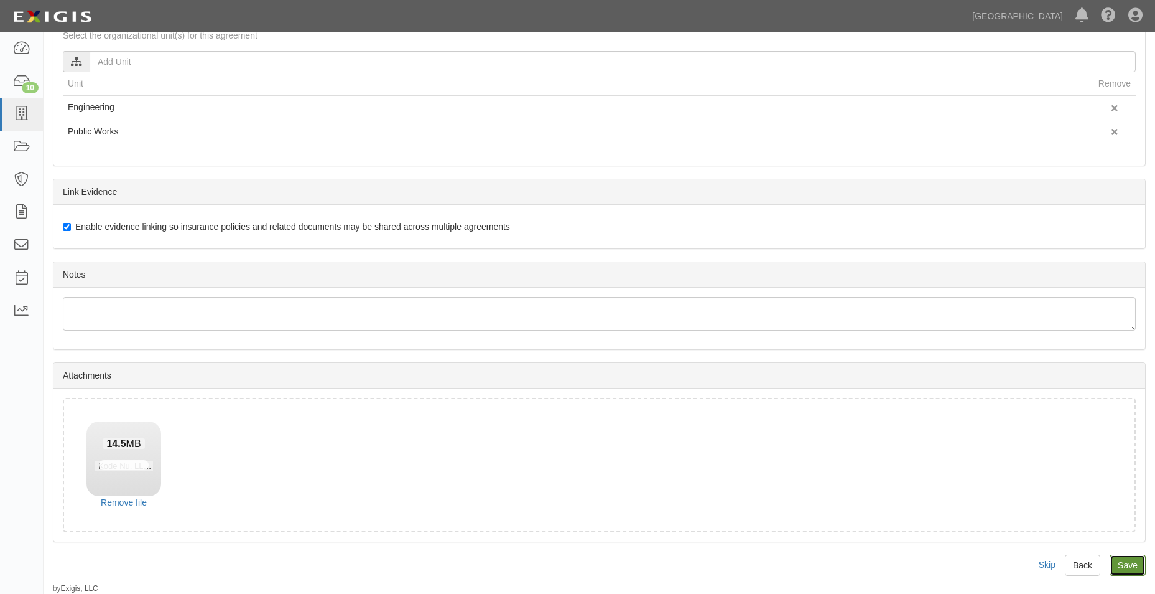
click at [1129, 558] on input "Save" at bounding box center [1128, 564] width 36 height 21
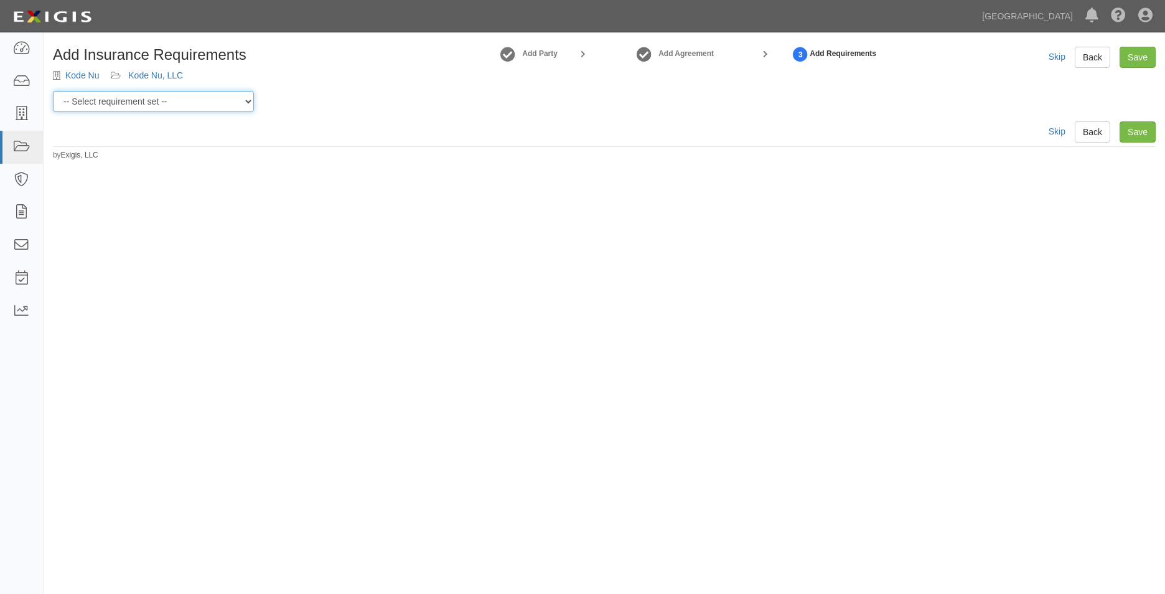
click at [242, 105] on select "-- Select requirement set -- 0-0-0-.03 Prof. Liability 0-0-0-1 CYB 0-1-0-0-1 E&…" at bounding box center [153, 101] width 201 height 21
select select "54297"
click at [53, 91] on select "-- Select requirement set -- 0-0-0-.03 Prof. Liability 0-0-0-1 CYB 0-1-0-0-1 E&…" at bounding box center [153, 101] width 201 height 21
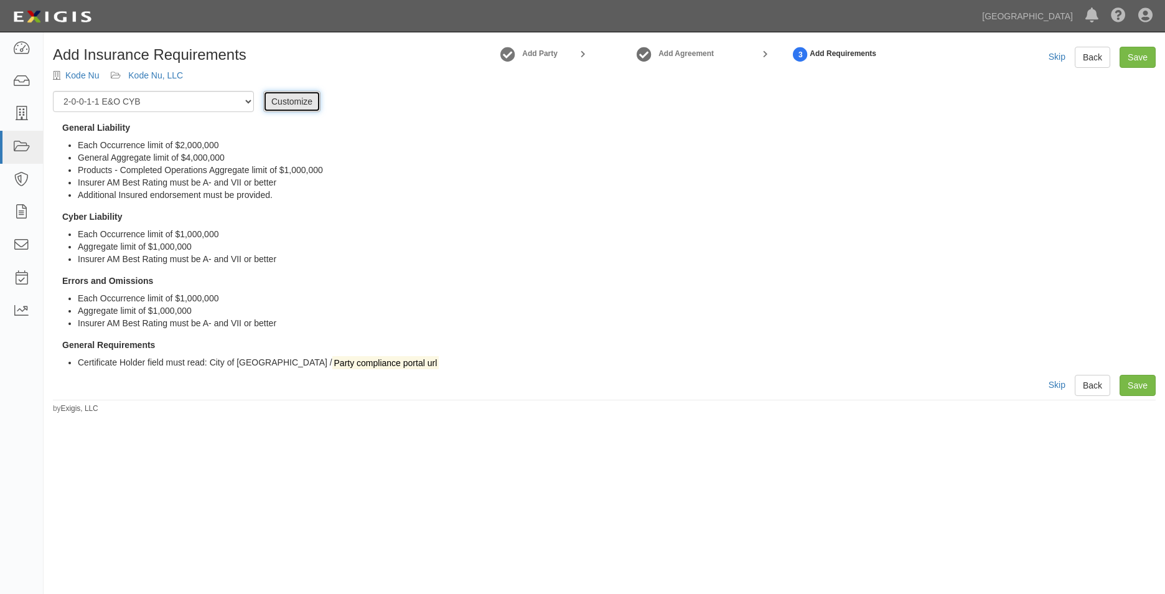
click at [272, 93] on link "Customize" at bounding box center [291, 101] width 57 height 21
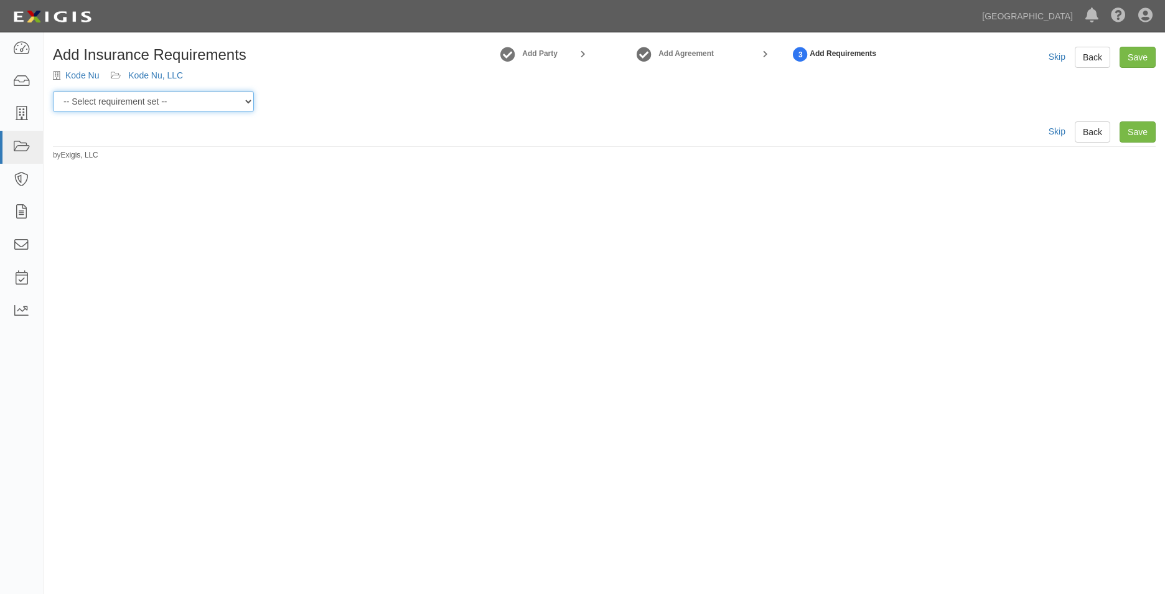
click at [194, 101] on select "-- Select requirement set -- 0-0-0-.03 Prof. Liability 0-0-0-1 CYB 0-1-0-0-1 E&…" at bounding box center [153, 101] width 201 height 21
select select "54304"
click at [53, 91] on select "-- Select requirement set -- 0-0-0-.03 Prof. Liability 0-0-0-1 CYB 0-1-0-0-1 E&…" at bounding box center [153, 101] width 201 height 21
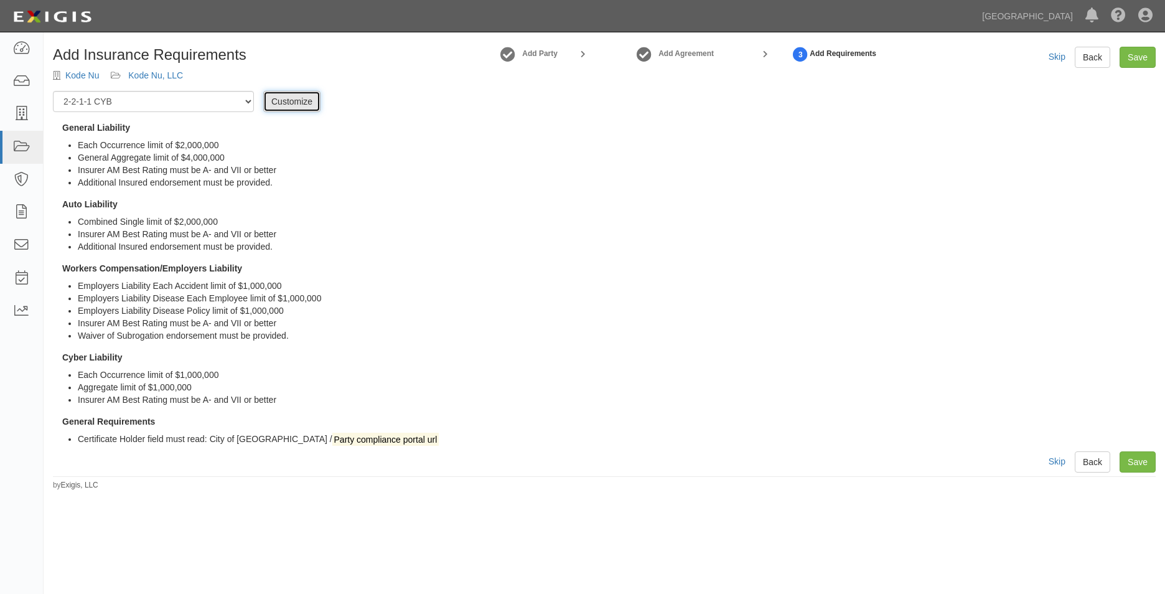
click at [281, 106] on link "Customize" at bounding box center [291, 101] width 57 height 21
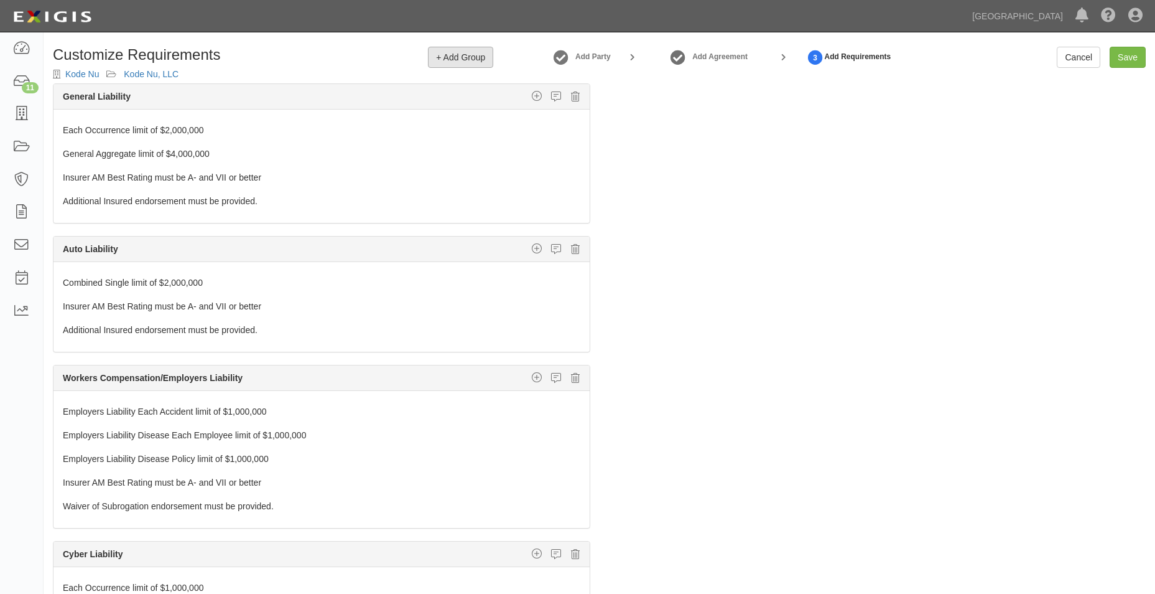
click at [482, 57] on span "+ Add Group" at bounding box center [460, 57] width 49 height 10
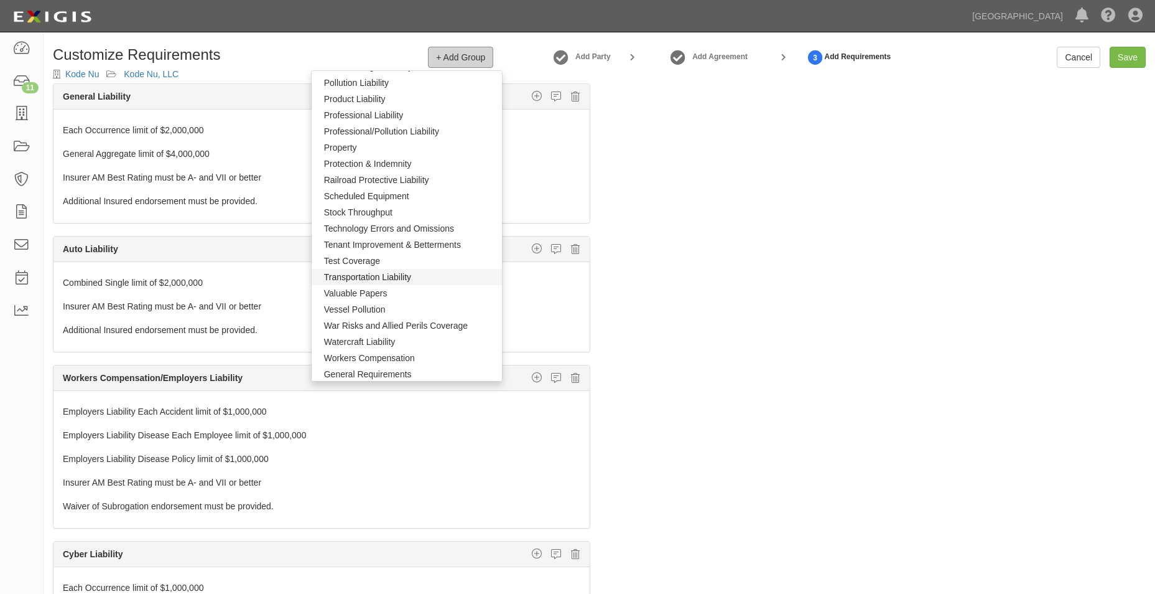
scroll to position [829, 0]
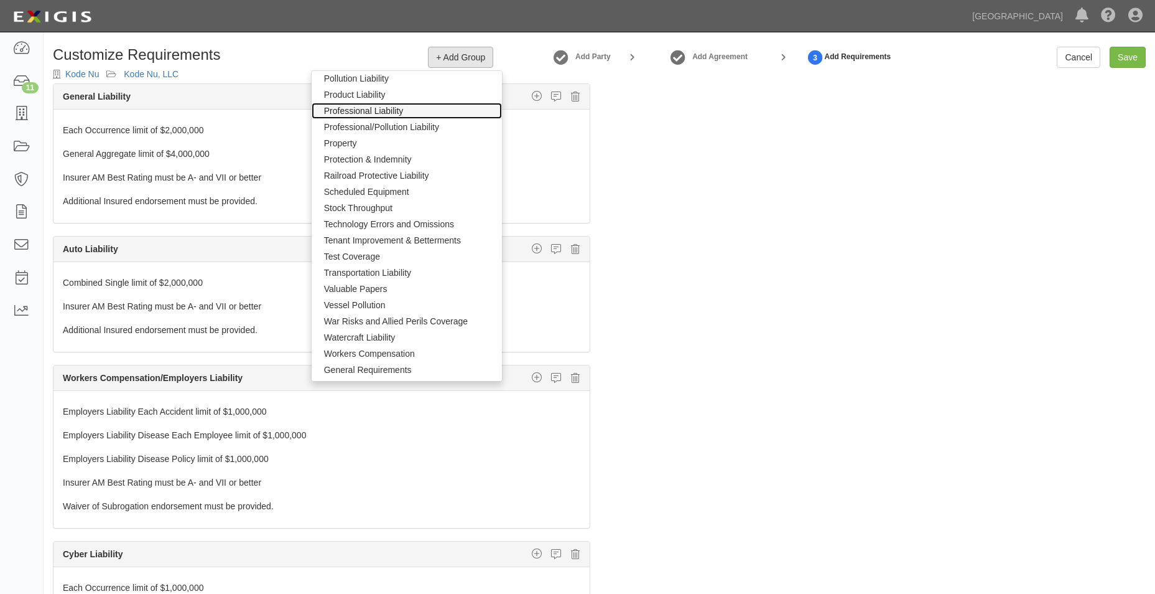
click at [372, 110] on link "Professional Liability" at bounding box center [407, 111] width 191 height 16
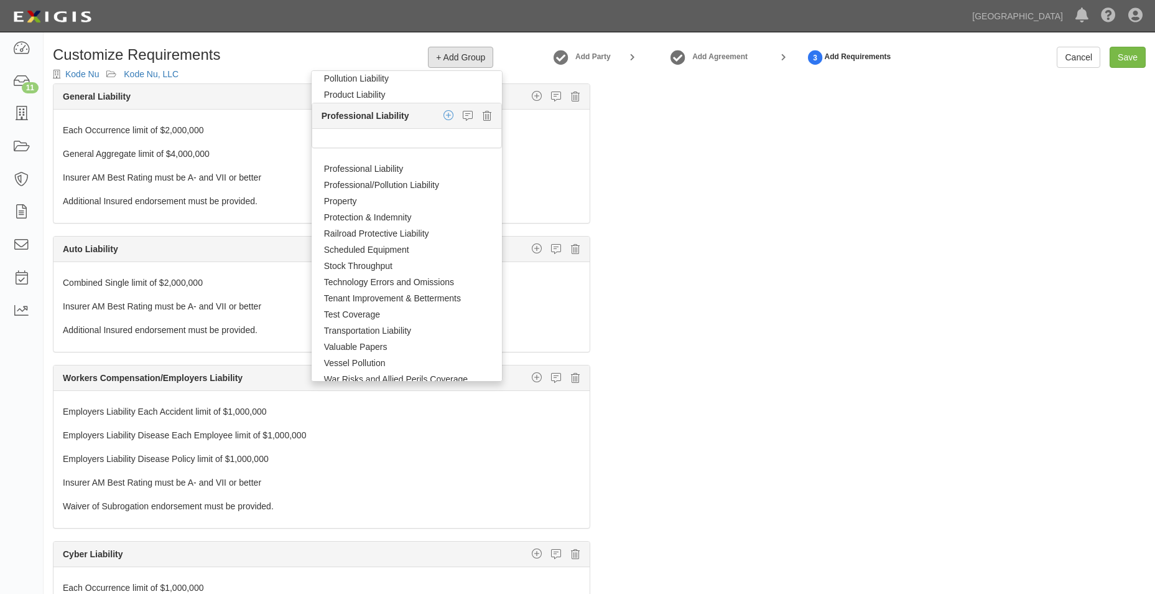
click at [444, 116] on icon "button" at bounding box center [449, 115] width 10 height 11
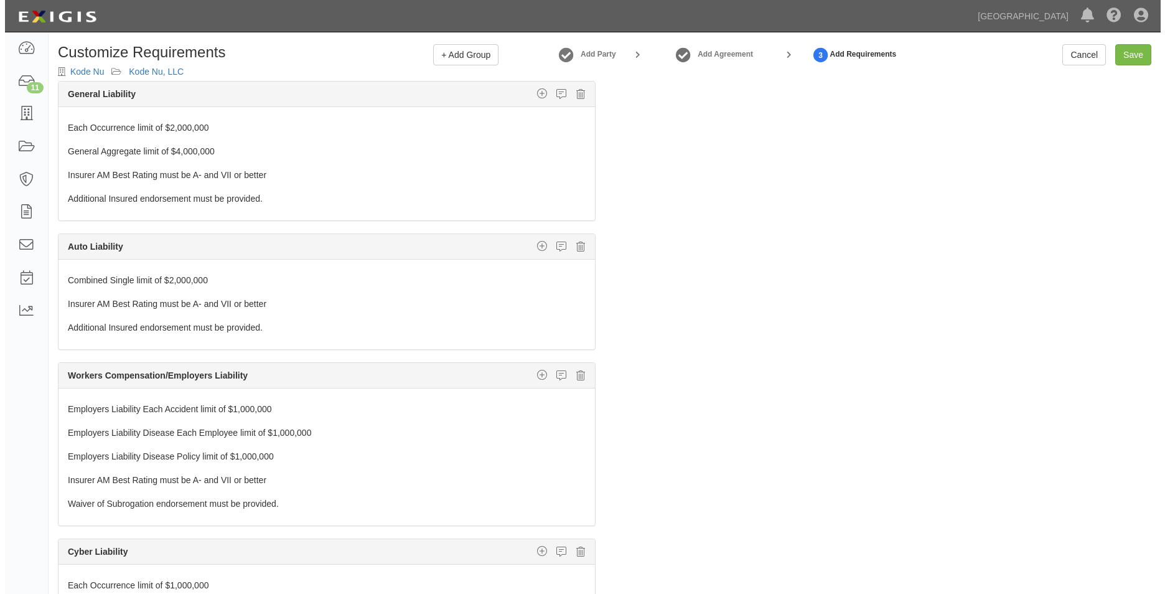
scroll to position [0, 0]
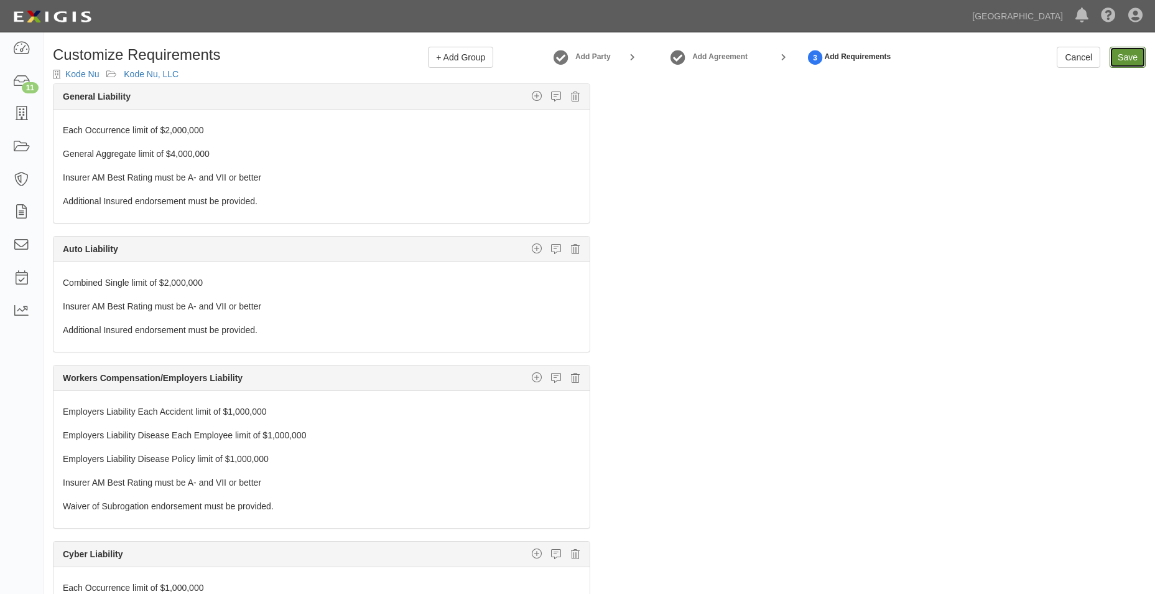
click at [1126, 55] on link "Save" at bounding box center [1128, 57] width 36 height 21
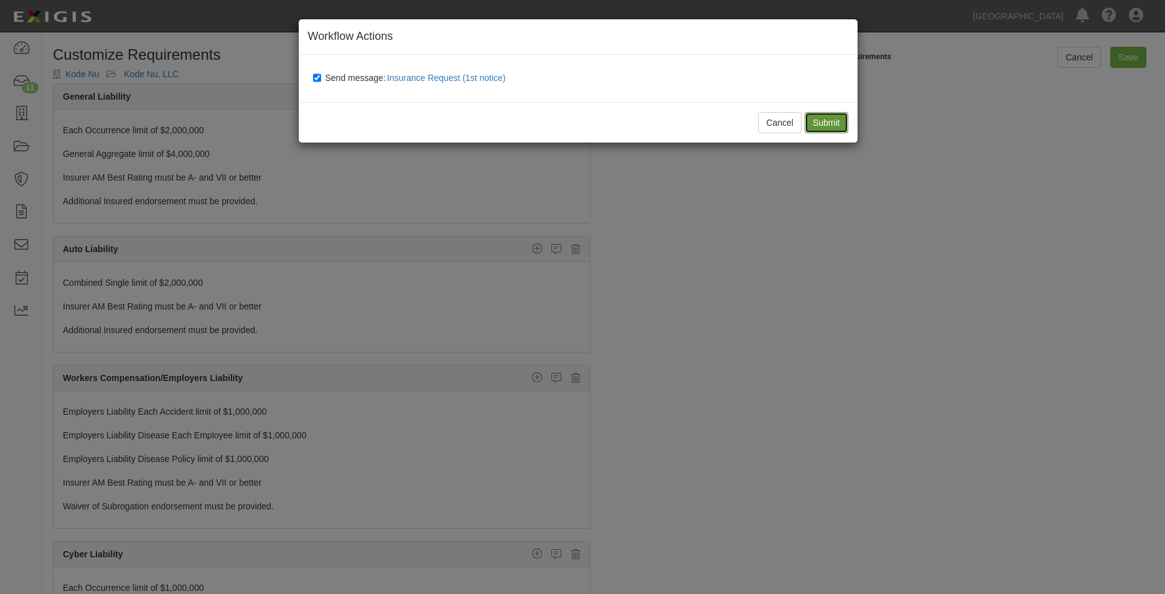
click at [835, 129] on input "Submit" at bounding box center [826, 122] width 44 height 21
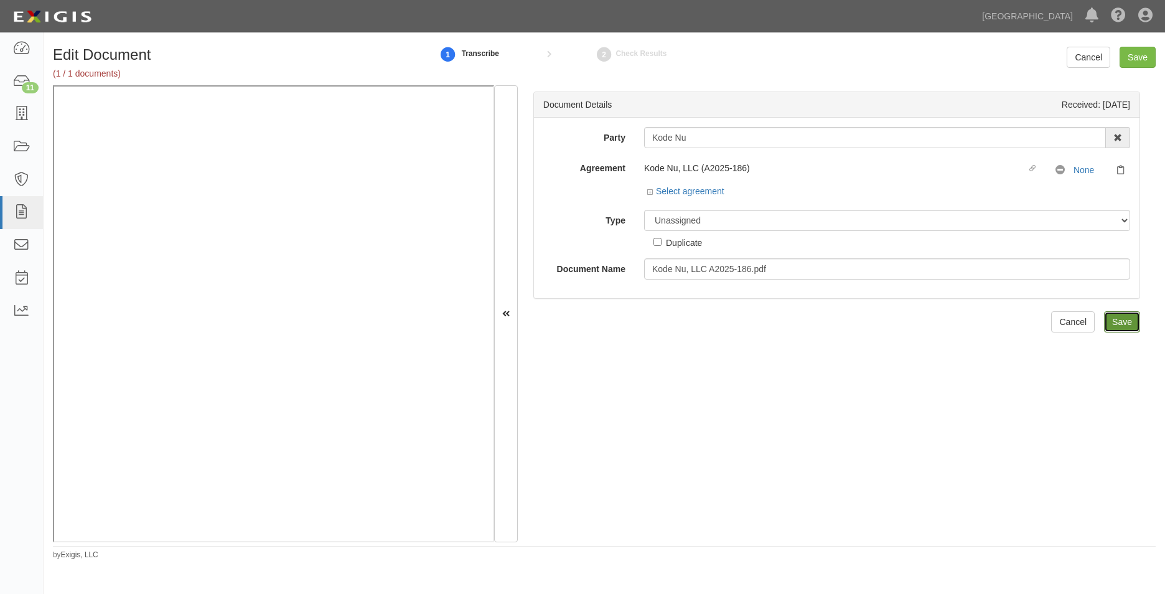
click at [1113, 314] on input "Save" at bounding box center [1122, 321] width 36 height 21
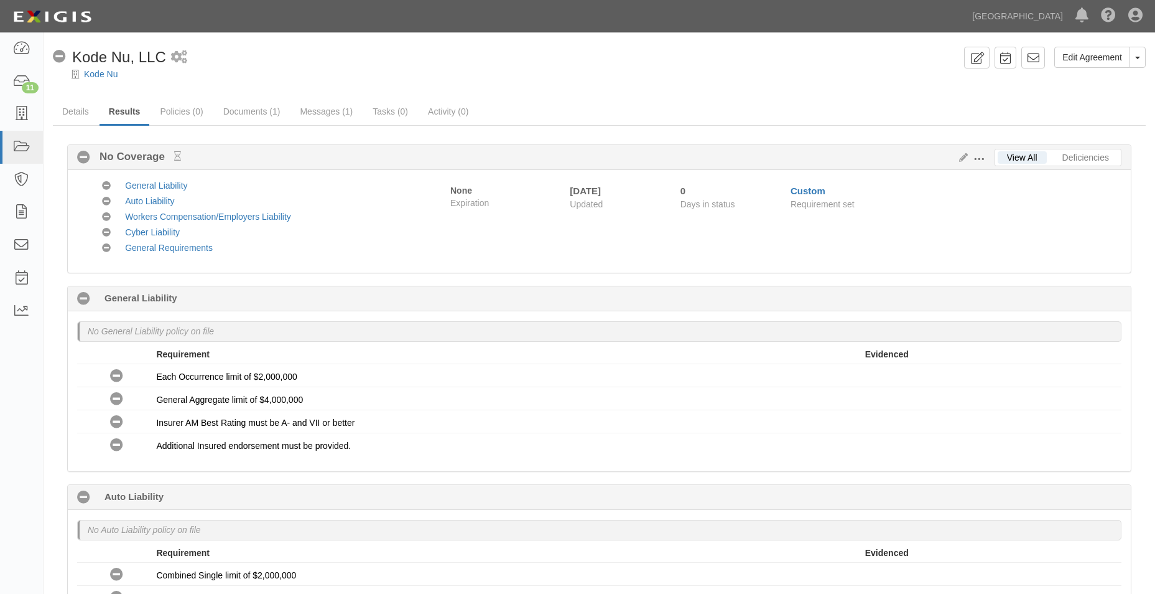
click at [1013, 195] on div "Custom" at bounding box center [947, 190] width 312 height 13
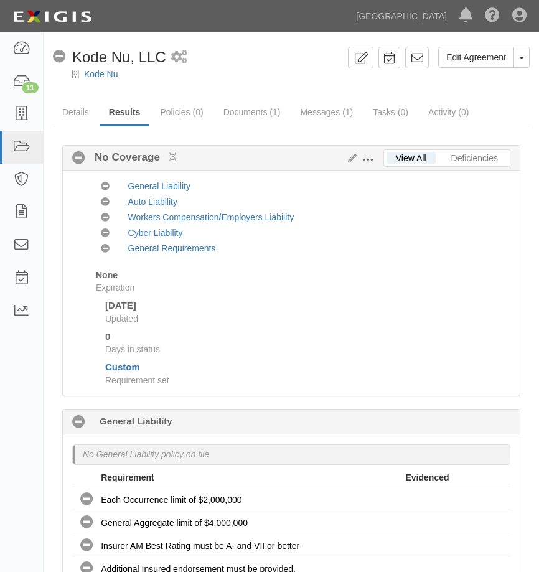
click at [294, 202] on div "Auto Liability" at bounding box center [319, 201] width 401 height 12
